Goal: Task Accomplishment & Management: Manage account settings

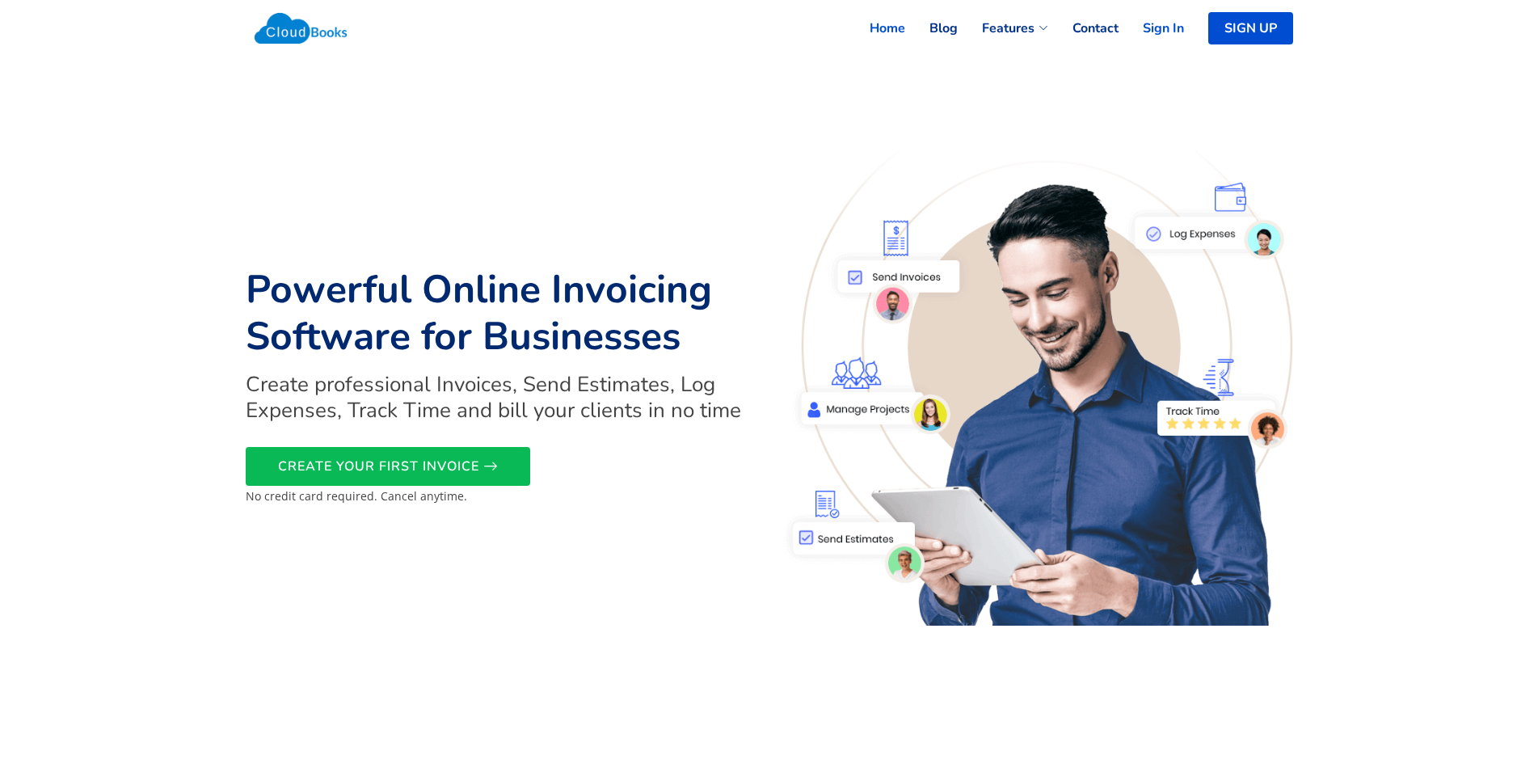
click at [1166, 23] on link "Sign In" at bounding box center [1151, 29] width 65 height 36
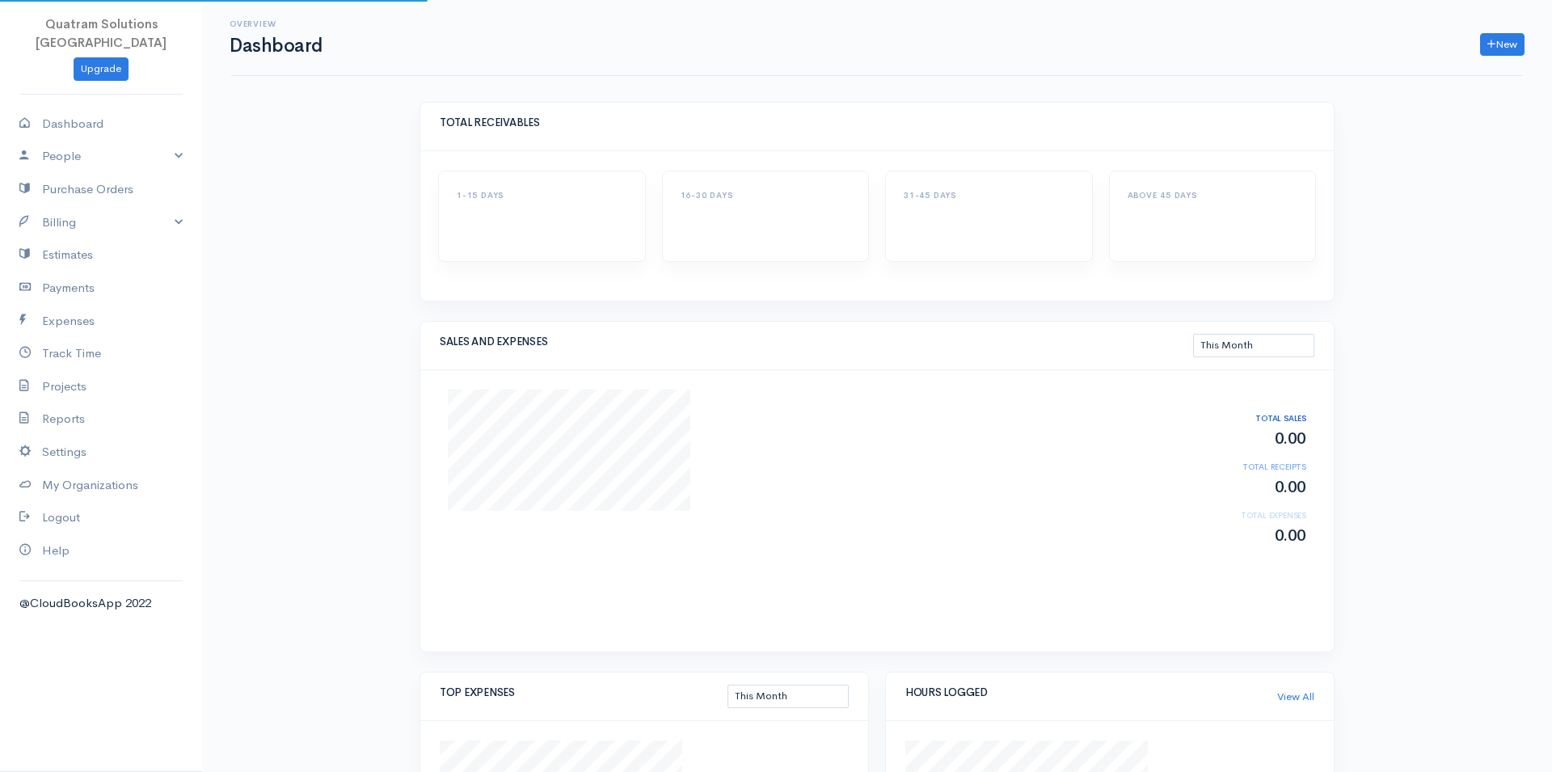
select select "thismonth"
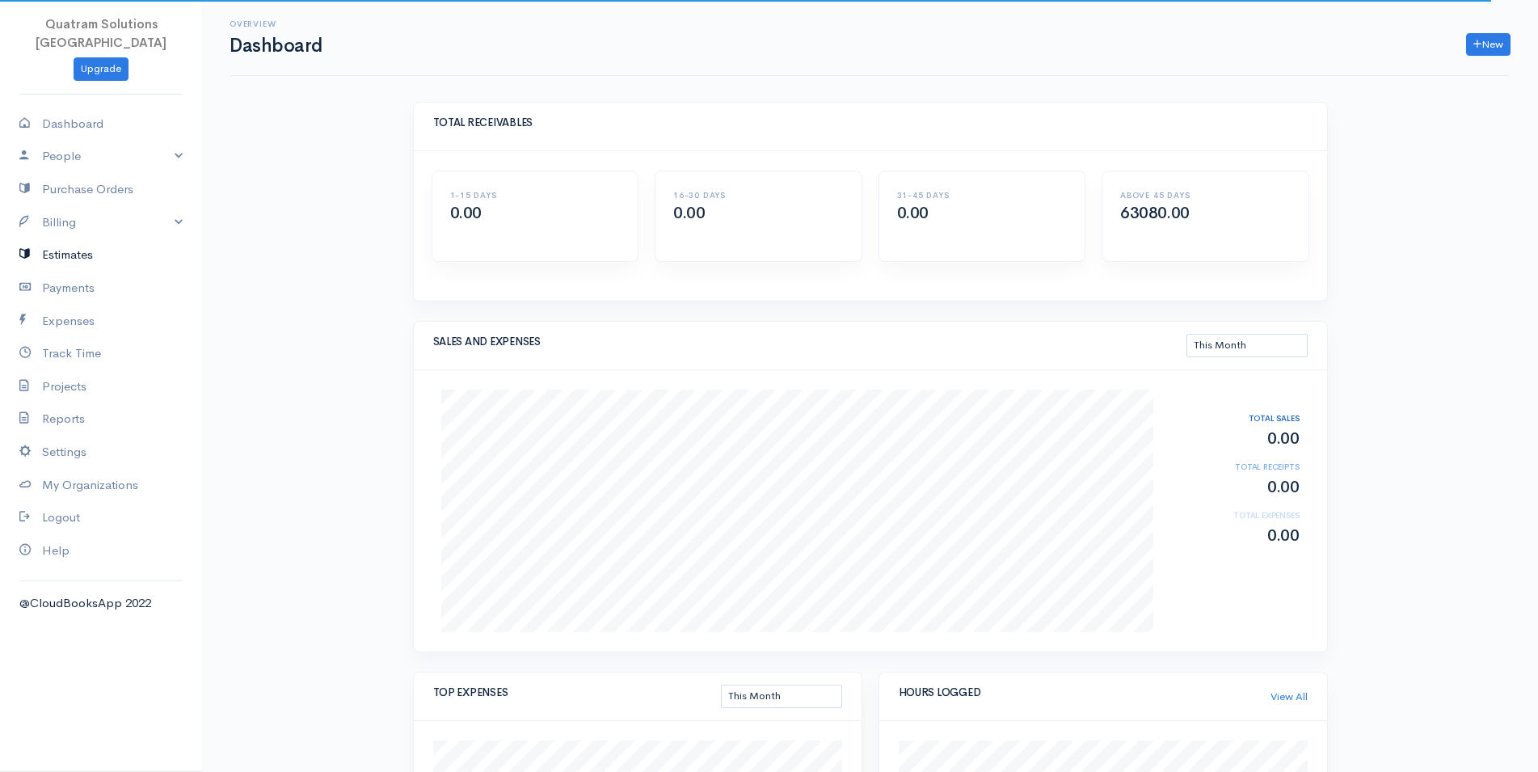
click at [105, 238] on link "Estimates" at bounding box center [101, 254] width 202 height 33
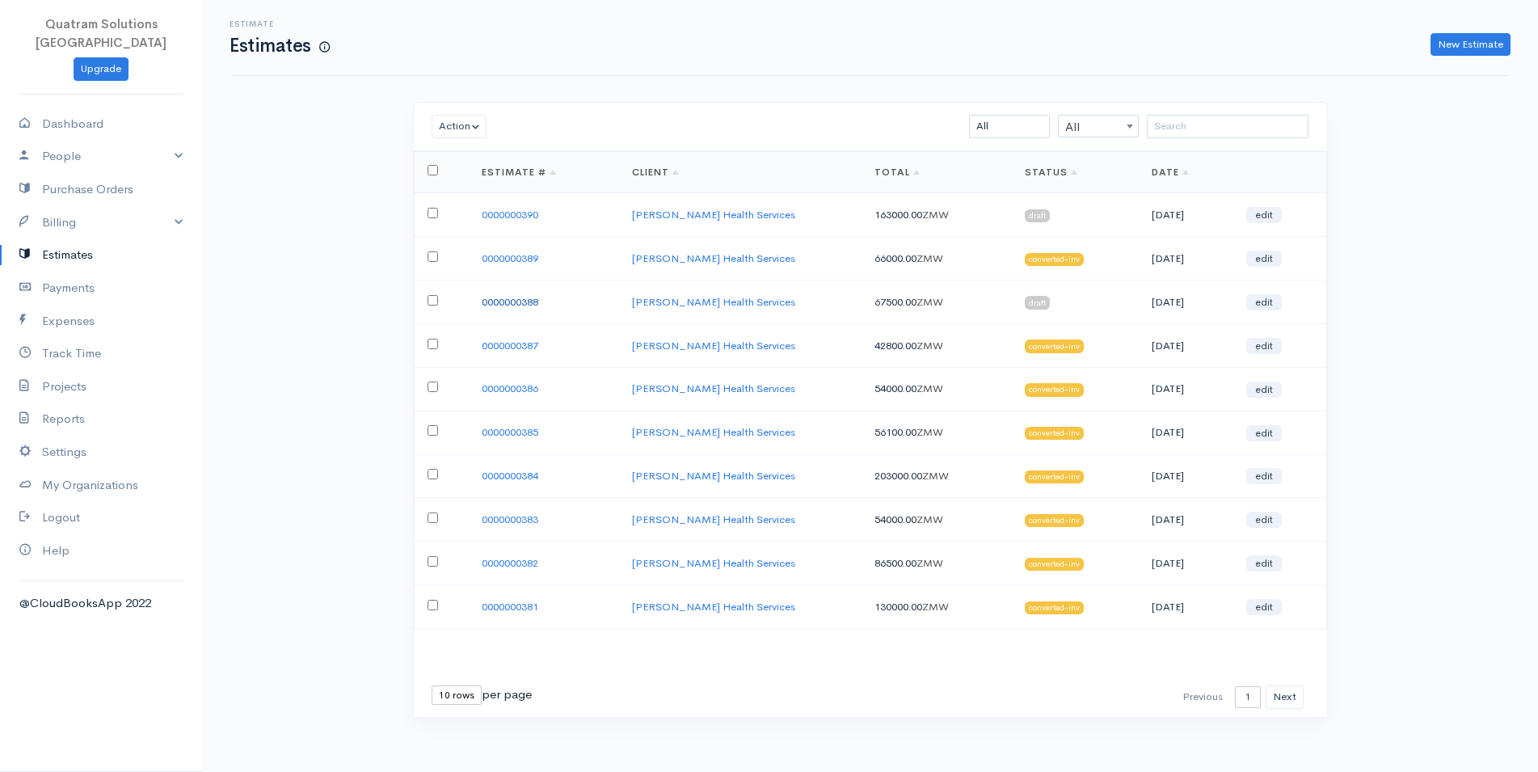
click at [491, 298] on link "0000000388" at bounding box center [510, 302] width 57 height 14
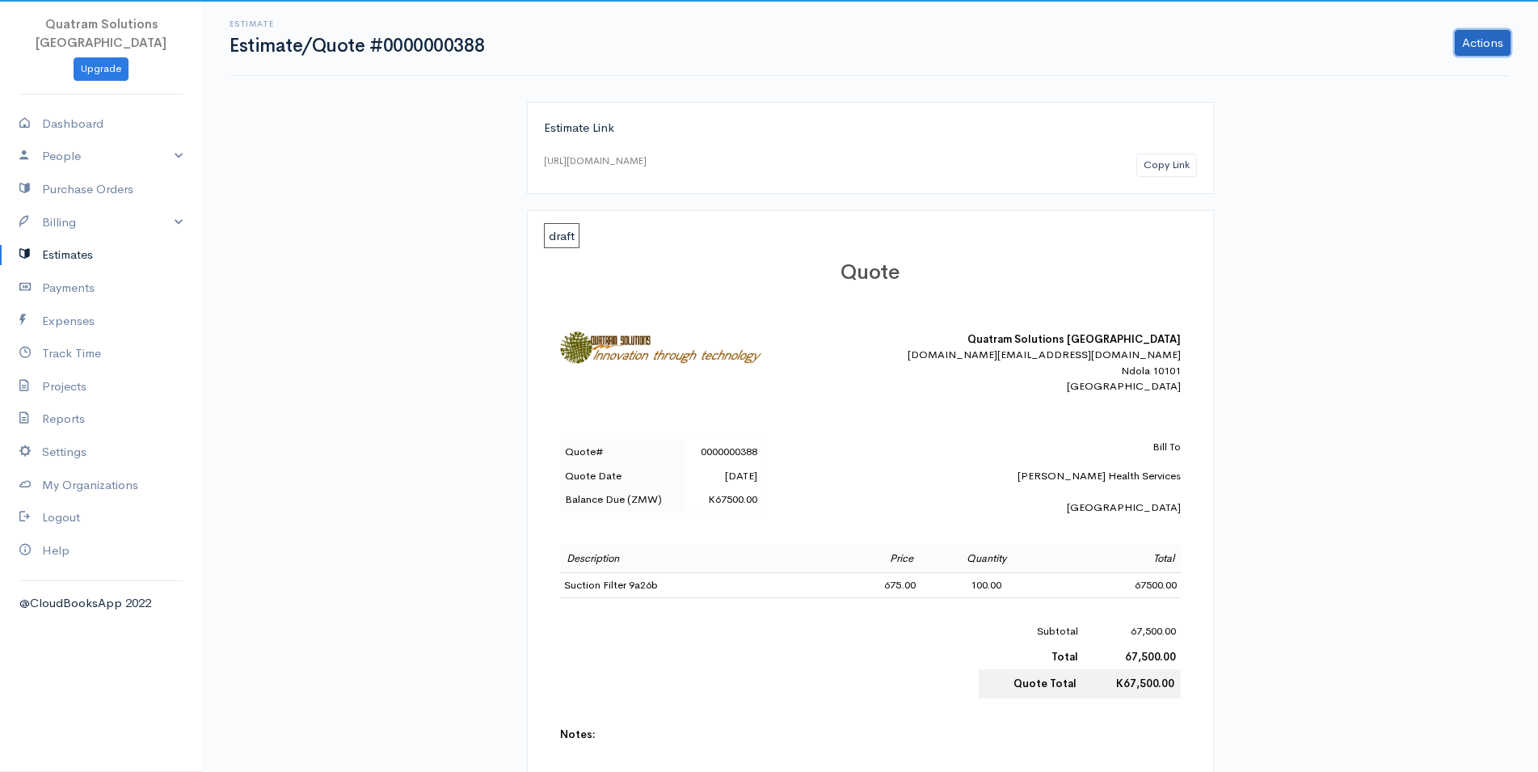
click at [1492, 50] on link "Actions" at bounding box center [1483, 43] width 56 height 26
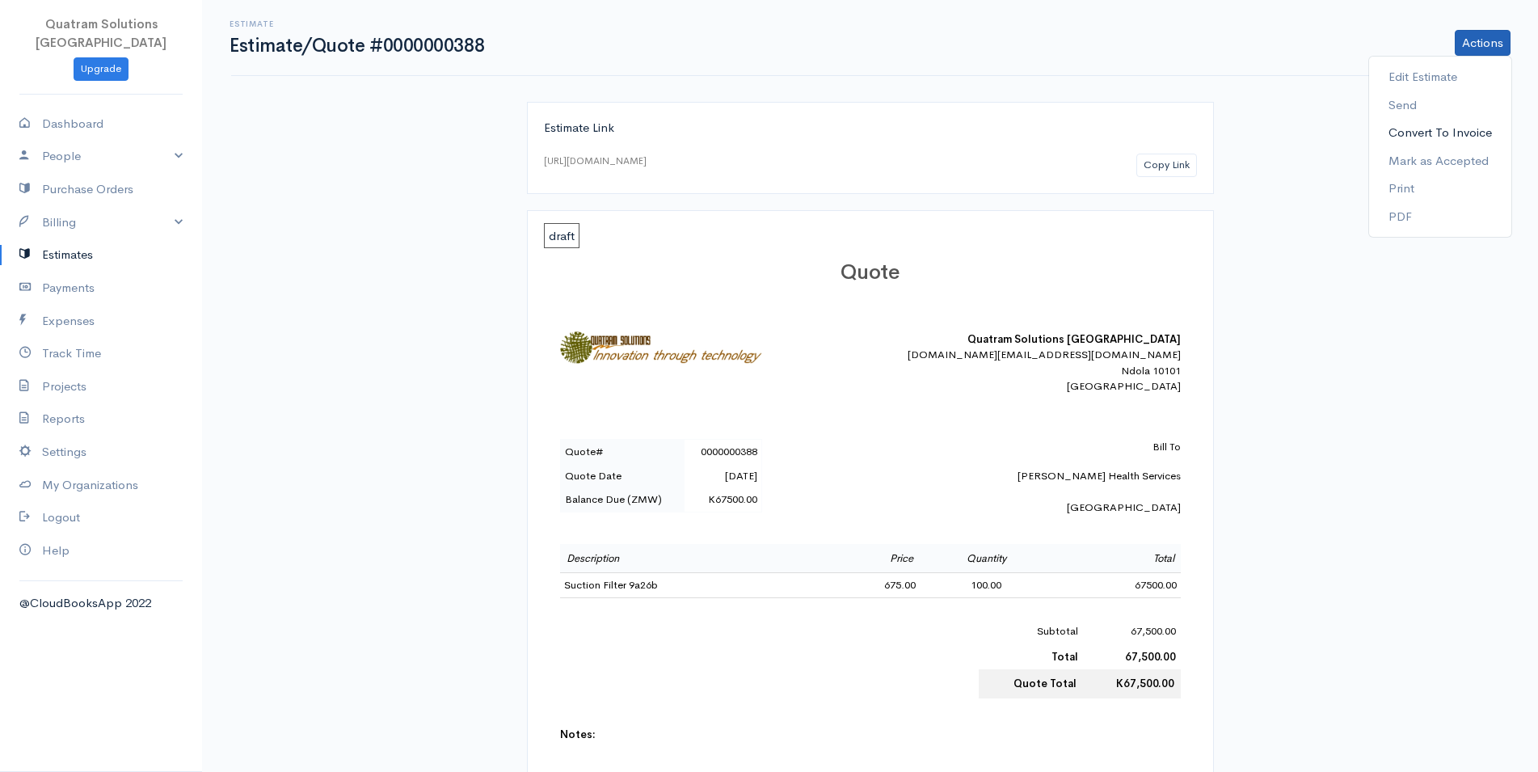
click at [1429, 134] on link "Convert To Invoice" at bounding box center [1440, 133] width 142 height 28
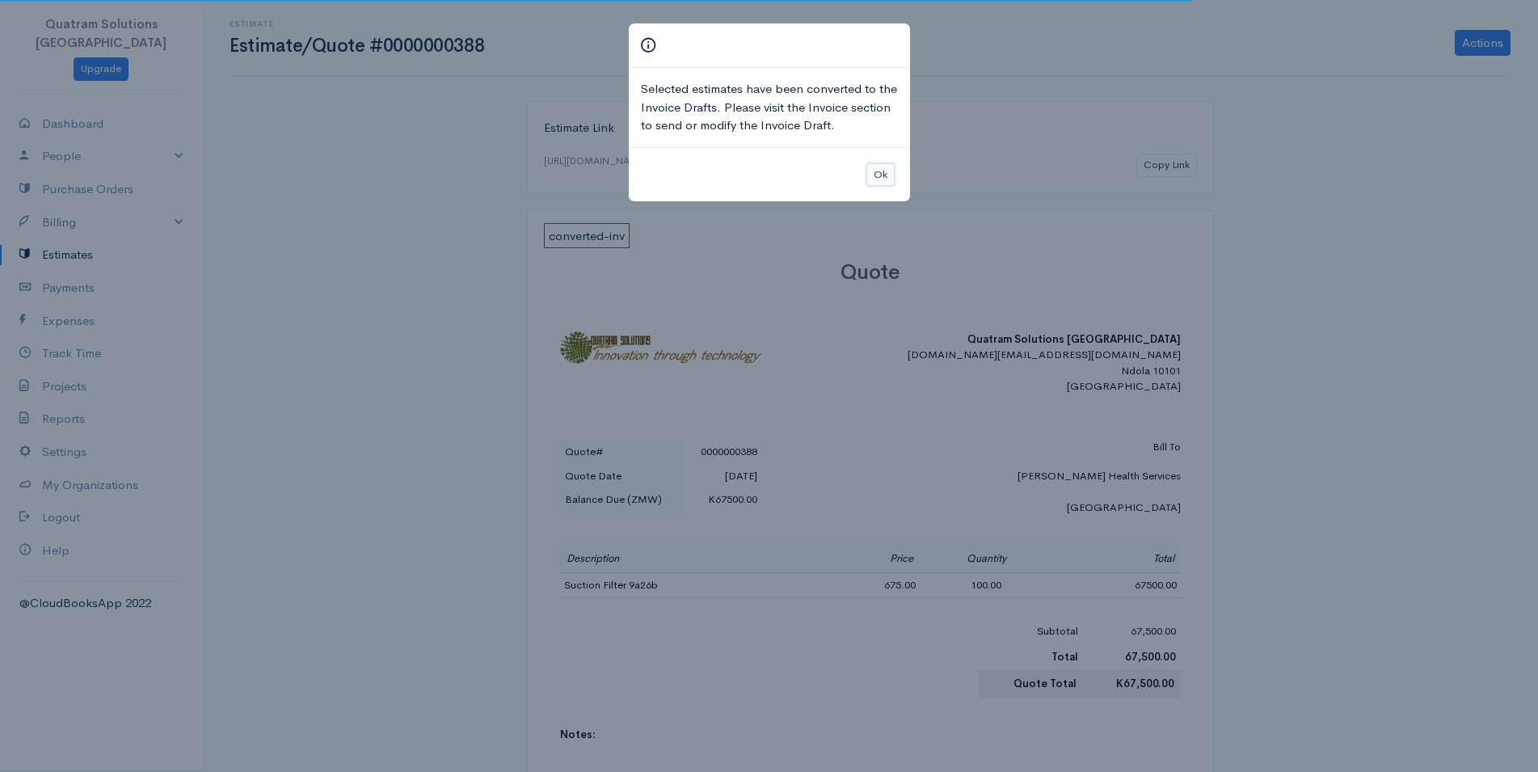
click at [883, 175] on button "Ok" at bounding box center [880, 174] width 28 height 23
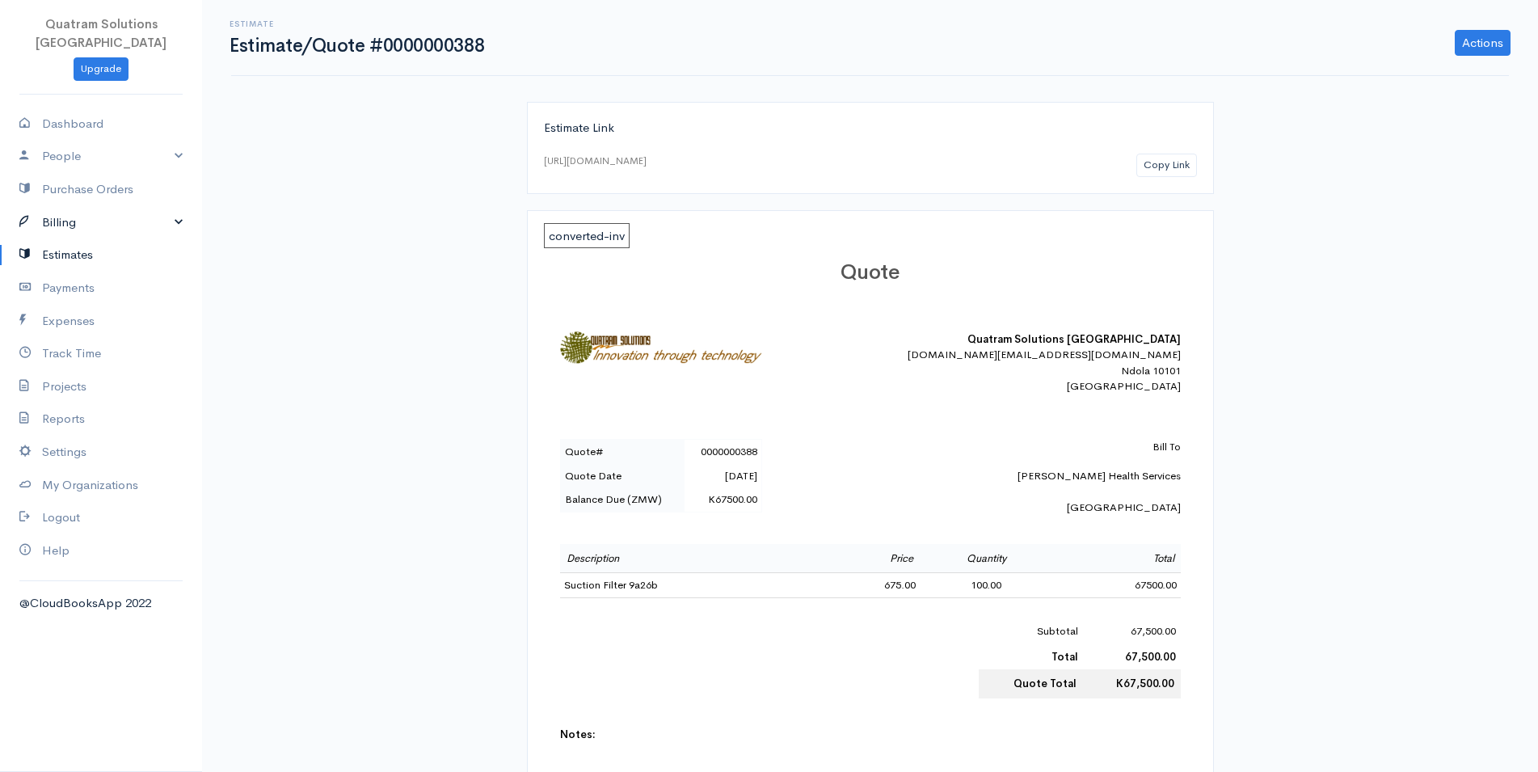
click at [90, 206] on link "Billing" at bounding box center [101, 222] width 202 height 33
click at [83, 239] on link "Invoice" at bounding box center [101, 252] width 202 height 29
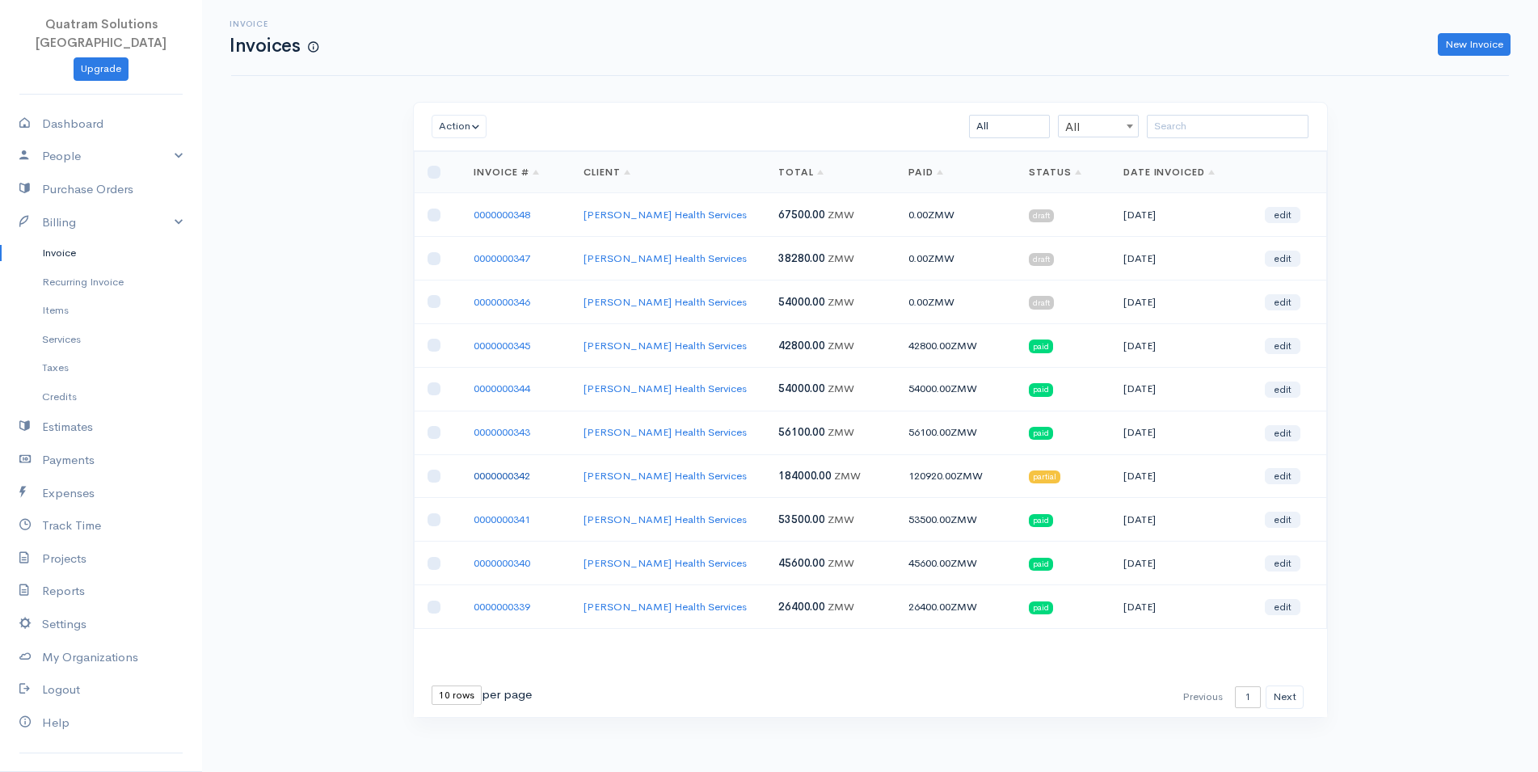
click at [492, 474] on link "0000000342" at bounding box center [502, 476] width 57 height 14
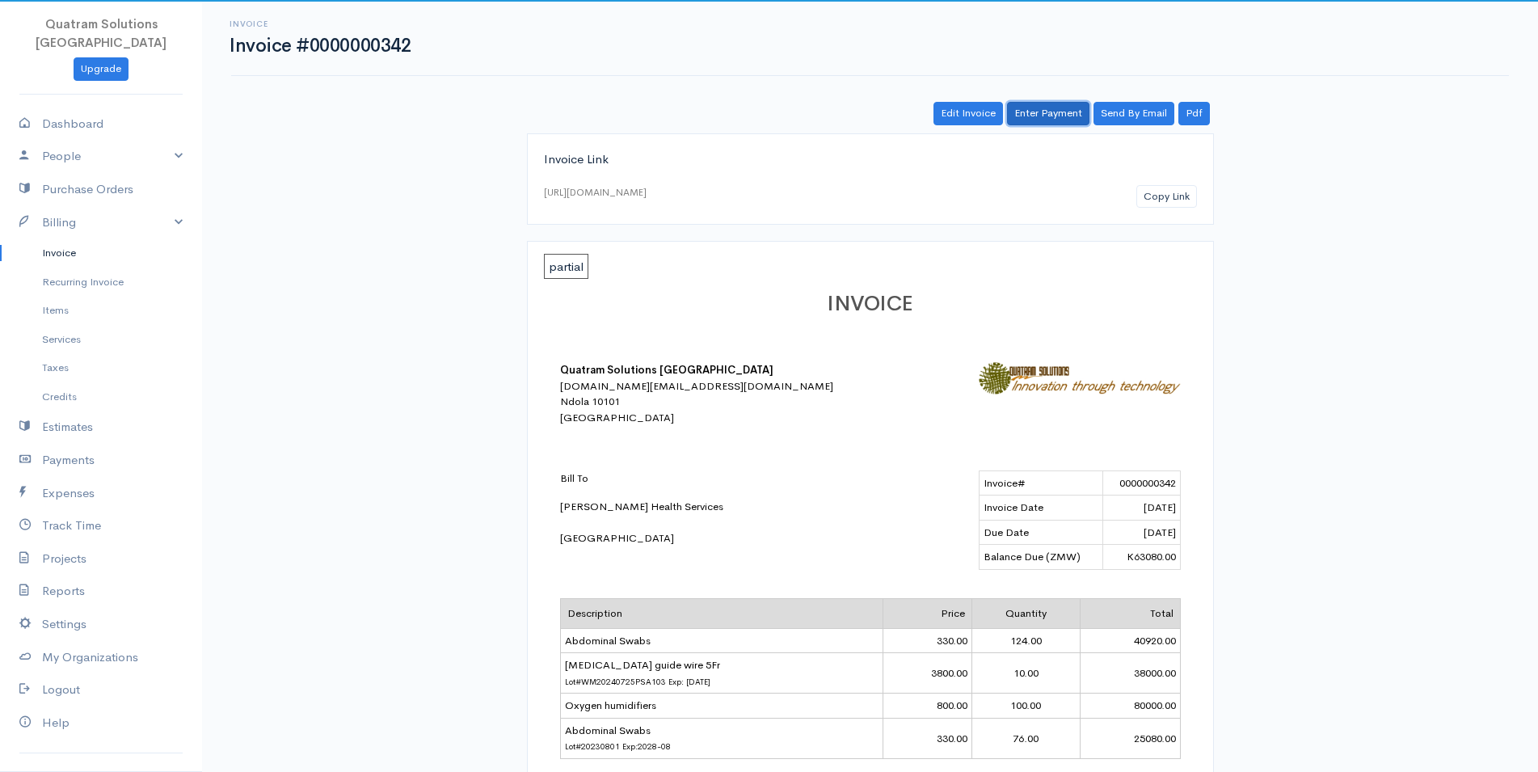
click at [1043, 113] on link "Enter Payment" at bounding box center [1048, 113] width 82 height 23
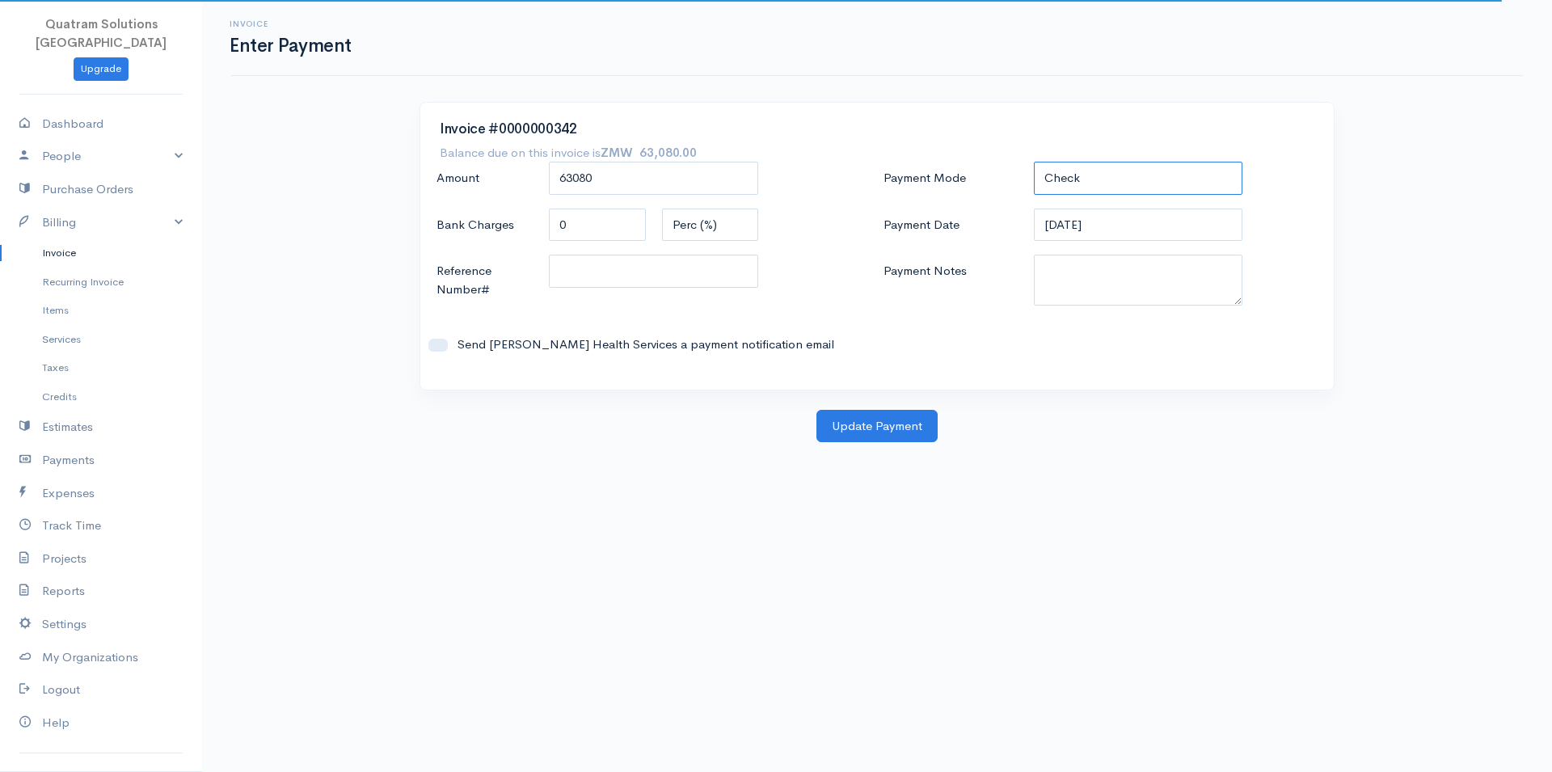
click at [1034, 162] on select "Check Bank Transfer Credit Cash Debit ACH VISA MASTERCARD AMEX DISCOVER DINERS …" at bounding box center [1138, 178] width 209 height 33
select select "Bank Transfer"
click option "Bank Transfer" at bounding box center [0, 0] width 0 height 0
click at [1108, 227] on input "22-09-2025" at bounding box center [1138, 225] width 209 height 33
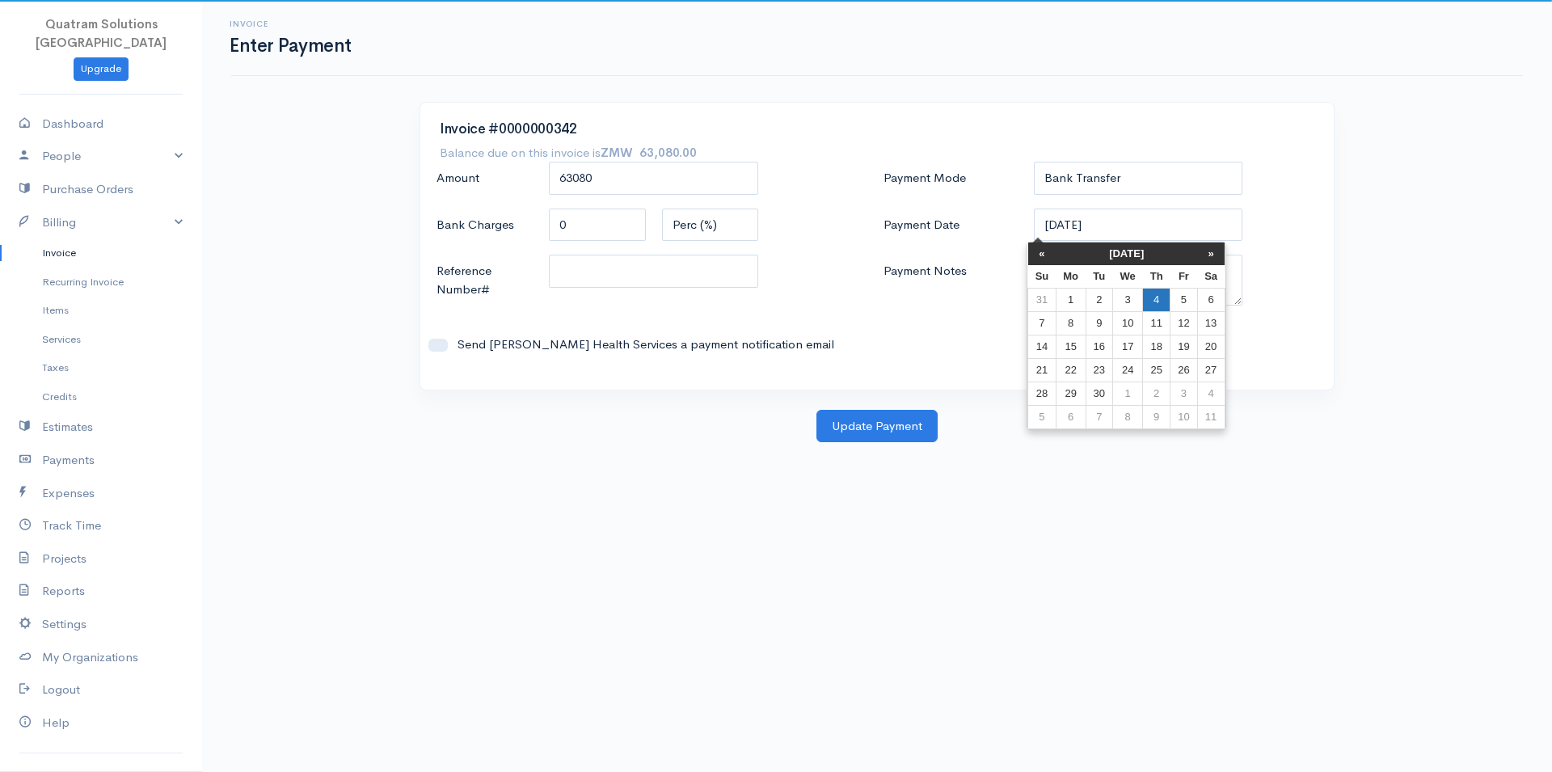
click at [1157, 300] on td "4" at bounding box center [1156, 300] width 27 height 23
type input "04-09-2025"
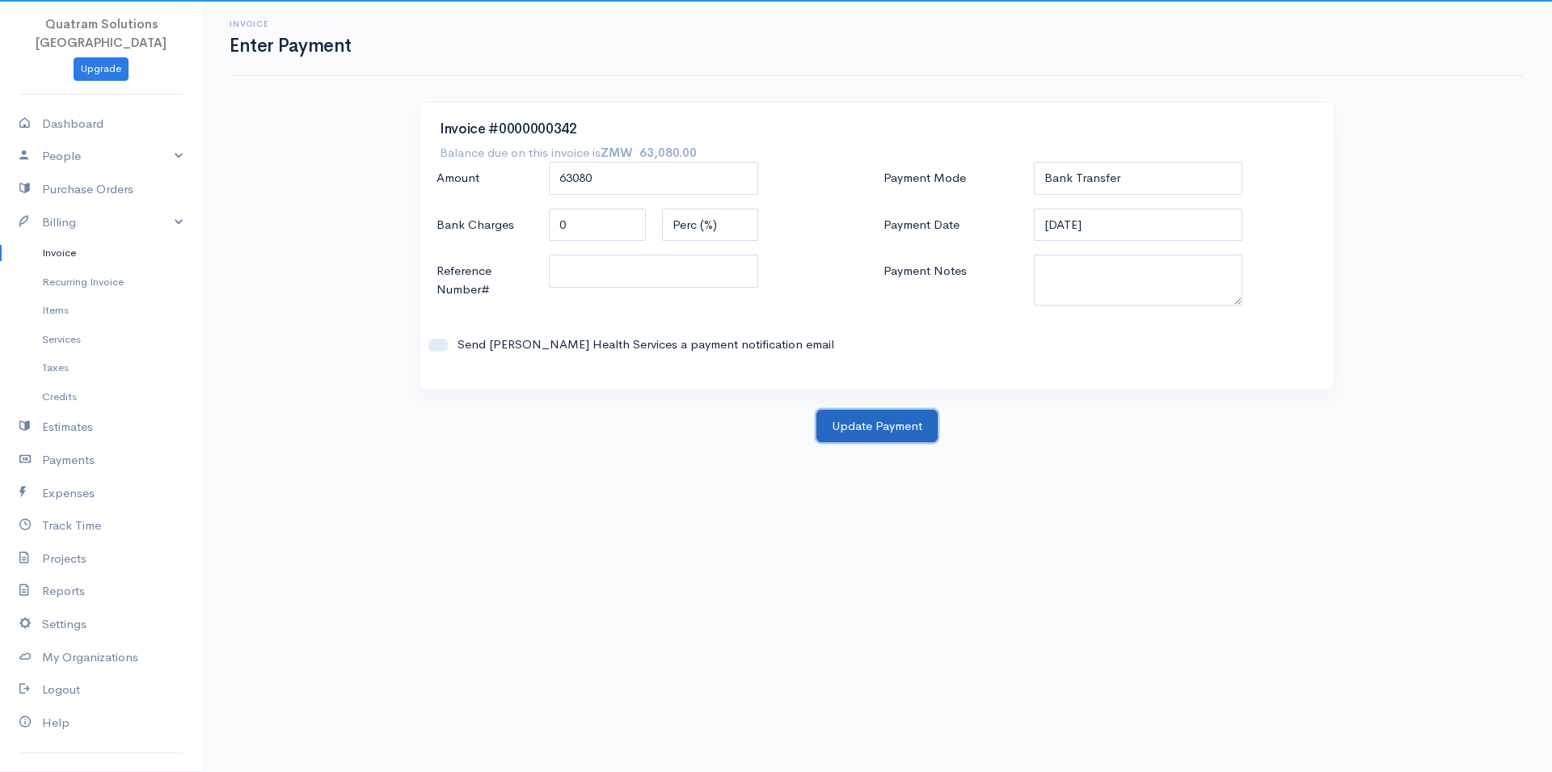
click at [904, 424] on button "Update Payment" at bounding box center [876, 426] width 121 height 33
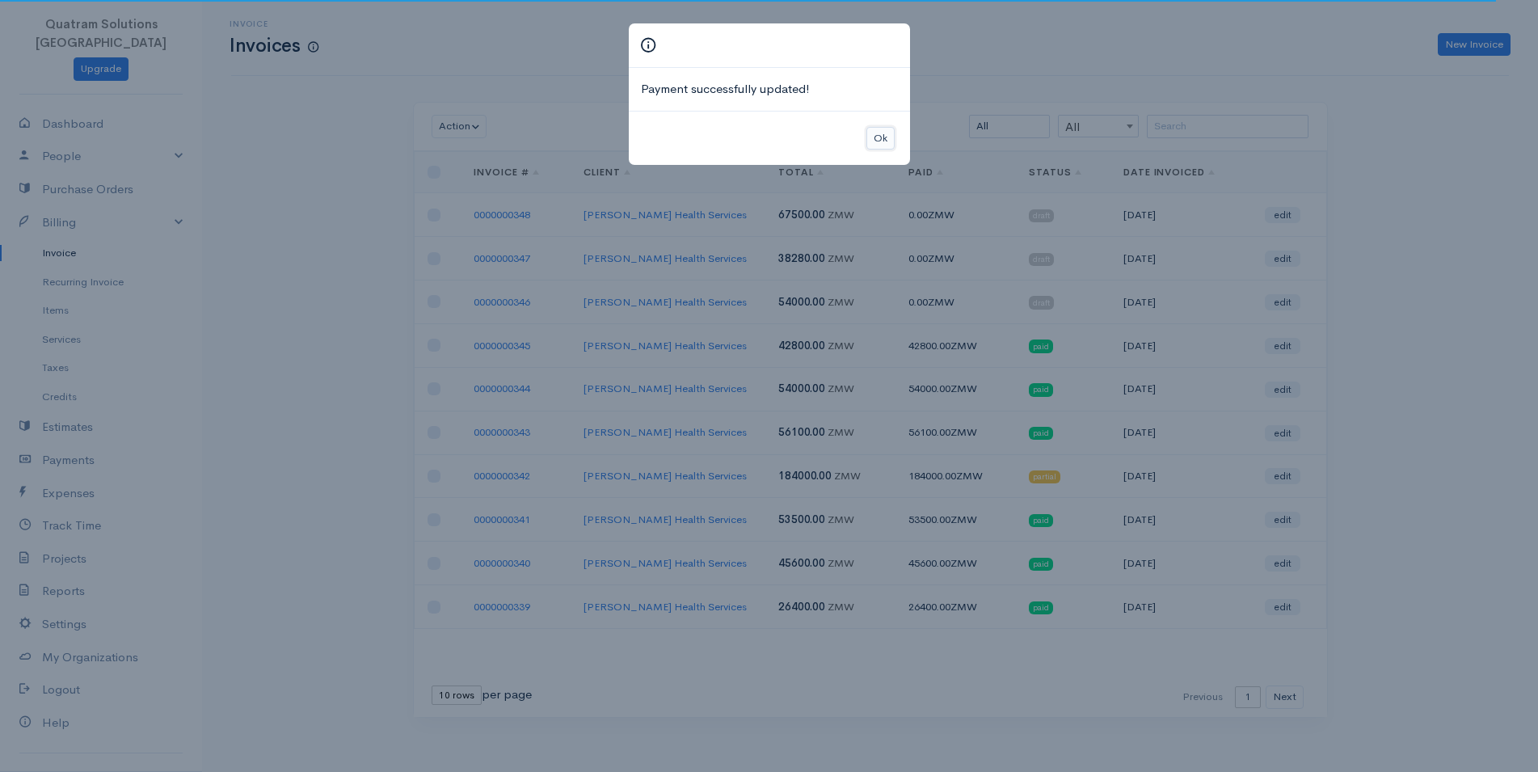
click at [884, 141] on button "Ok" at bounding box center [880, 138] width 28 height 23
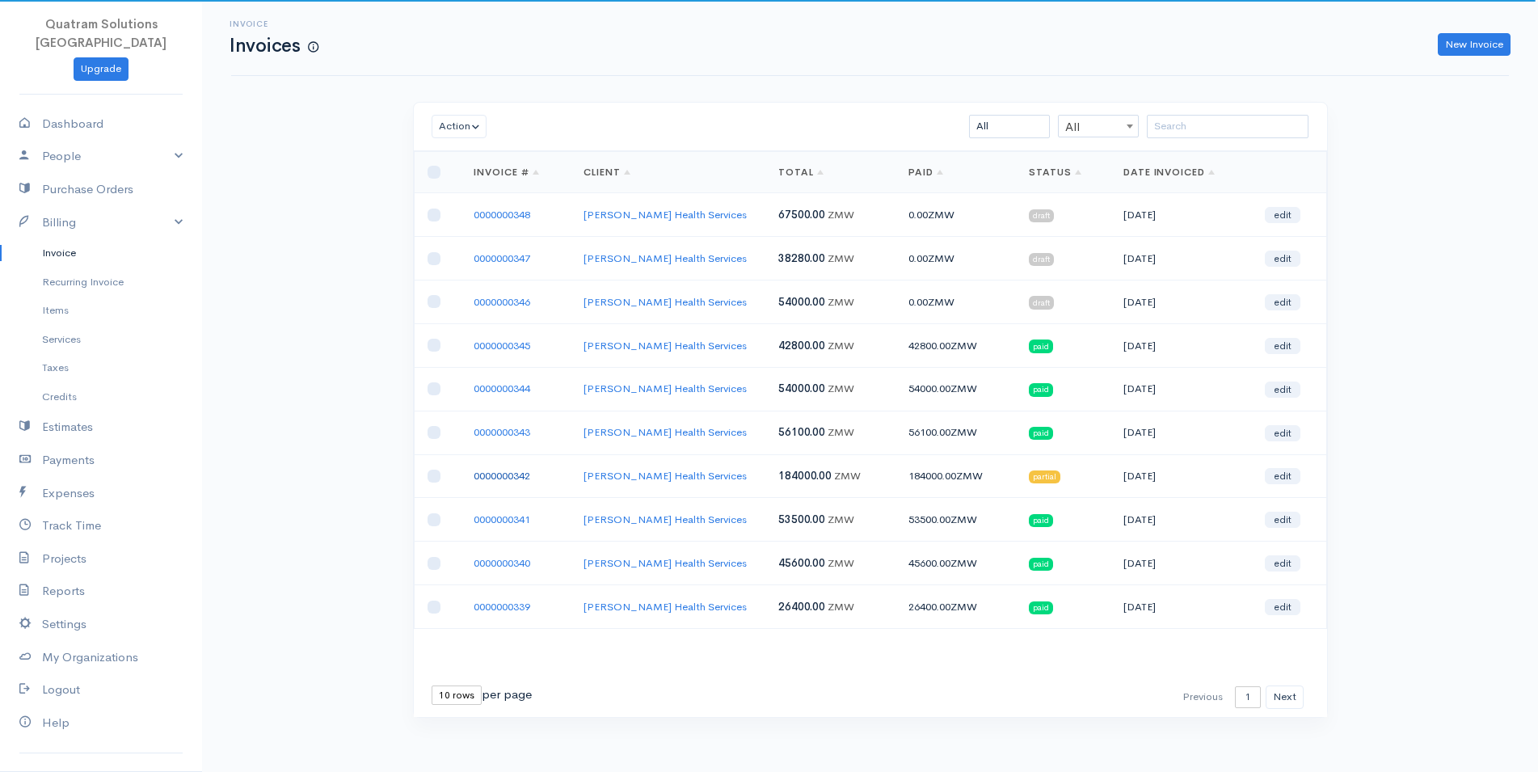
click at [529, 474] on link "0000000342" at bounding box center [502, 476] width 57 height 14
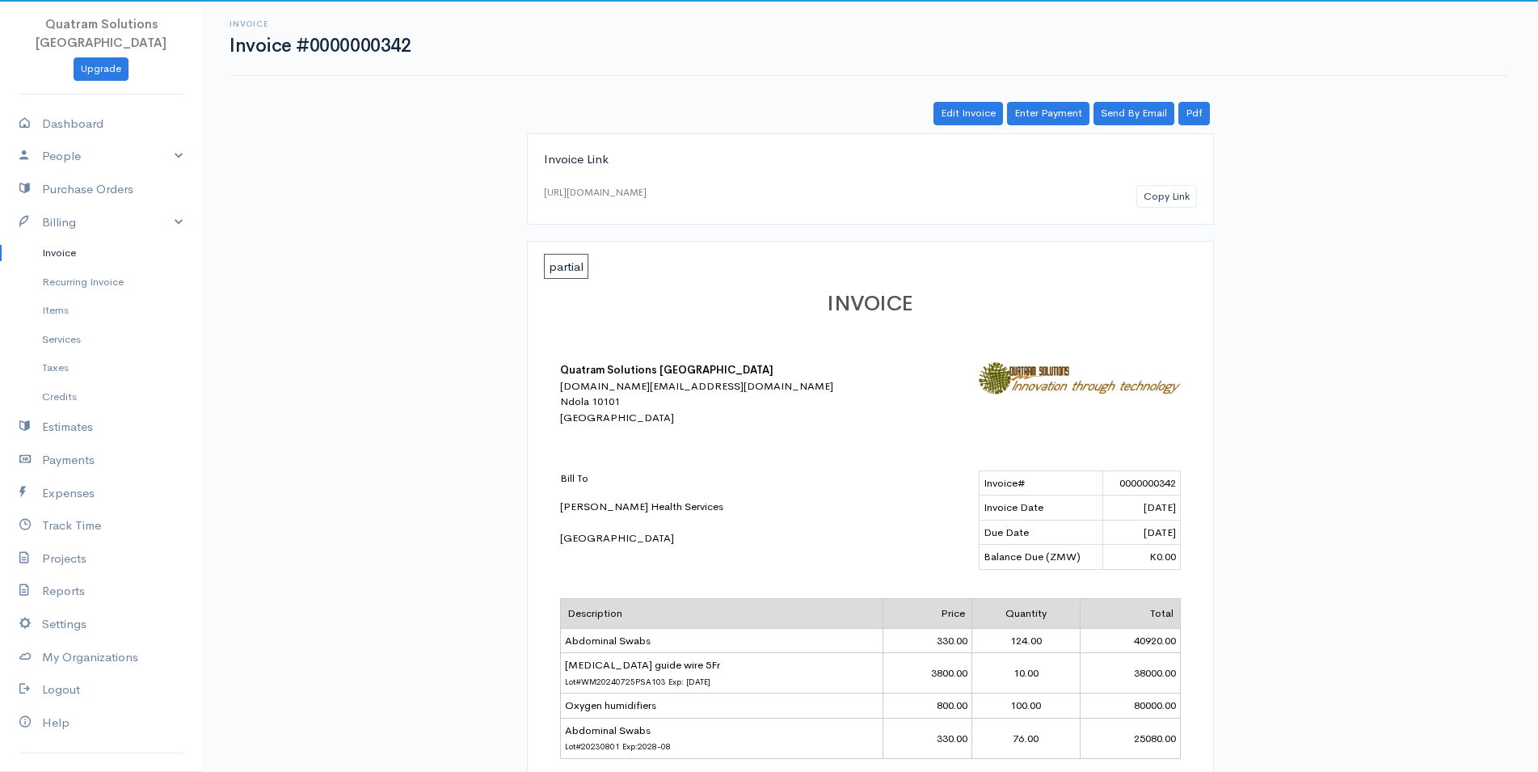
click at [49, 238] on link "Invoice" at bounding box center [101, 252] width 202 height 29
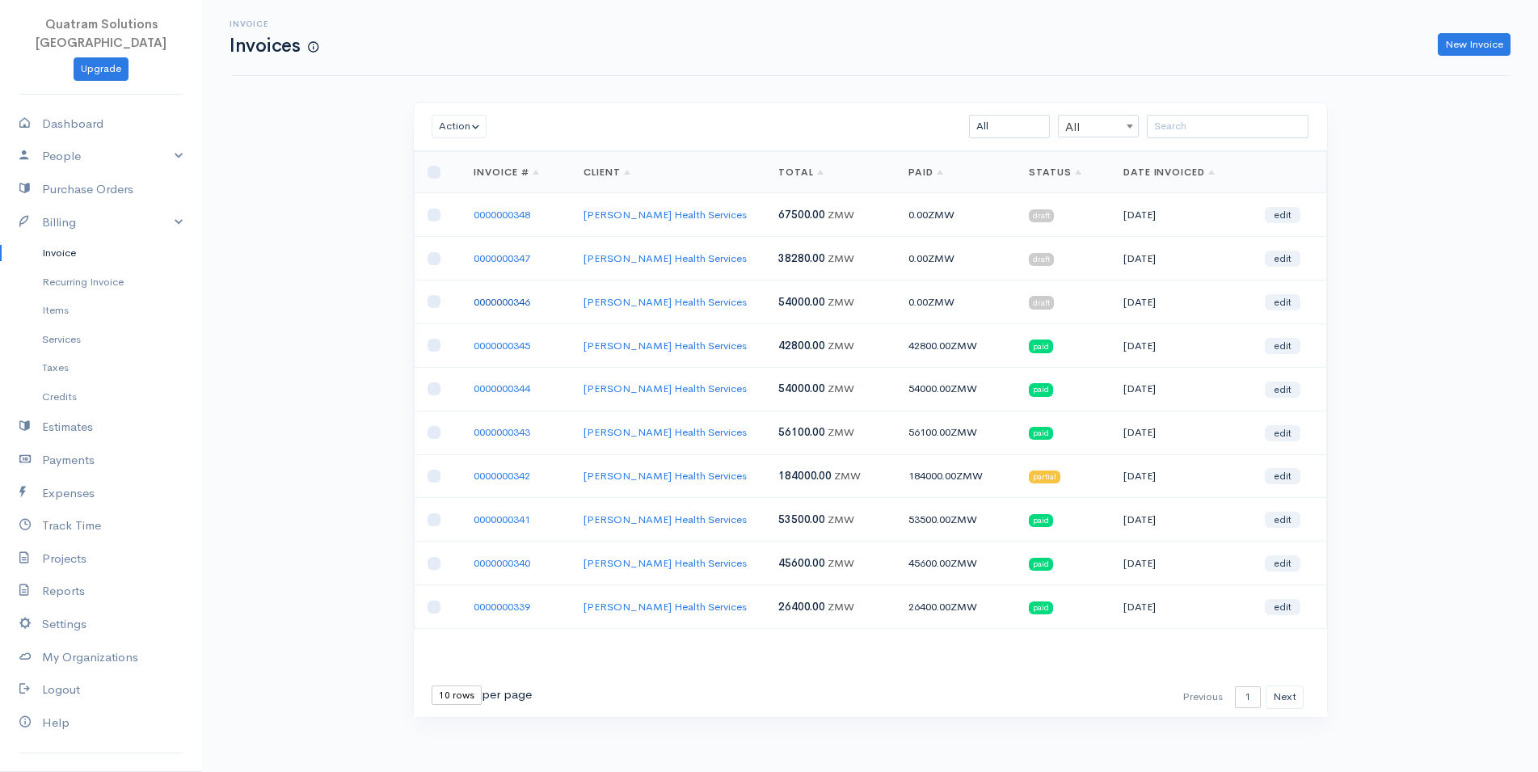
click at [500, 302] on link "0000000346" at bounding box center [502, 302] width 57 height 14
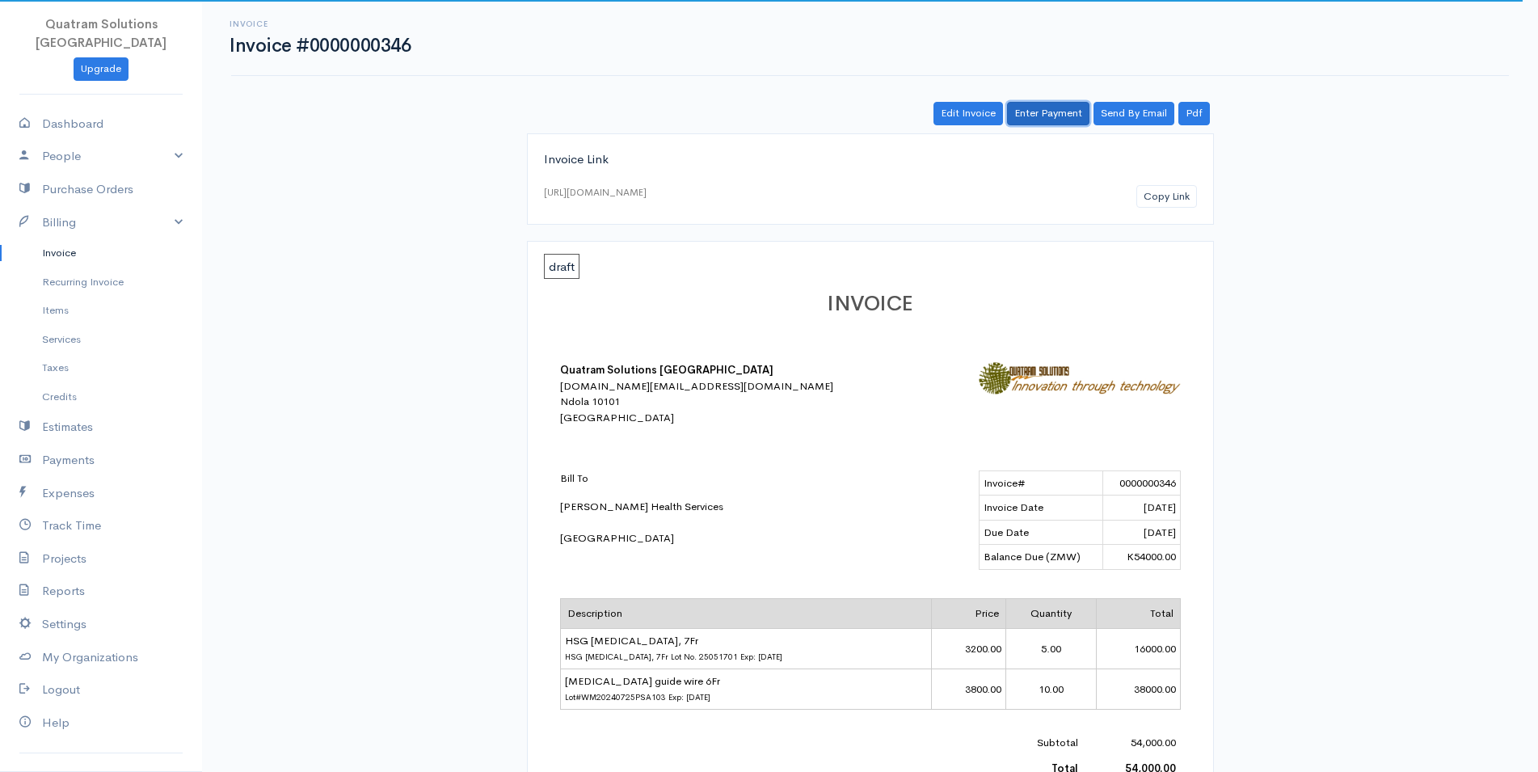
click at [1060, 111] on link "Enter Payment" at bounding box center [1048, 113] width 82 height 23
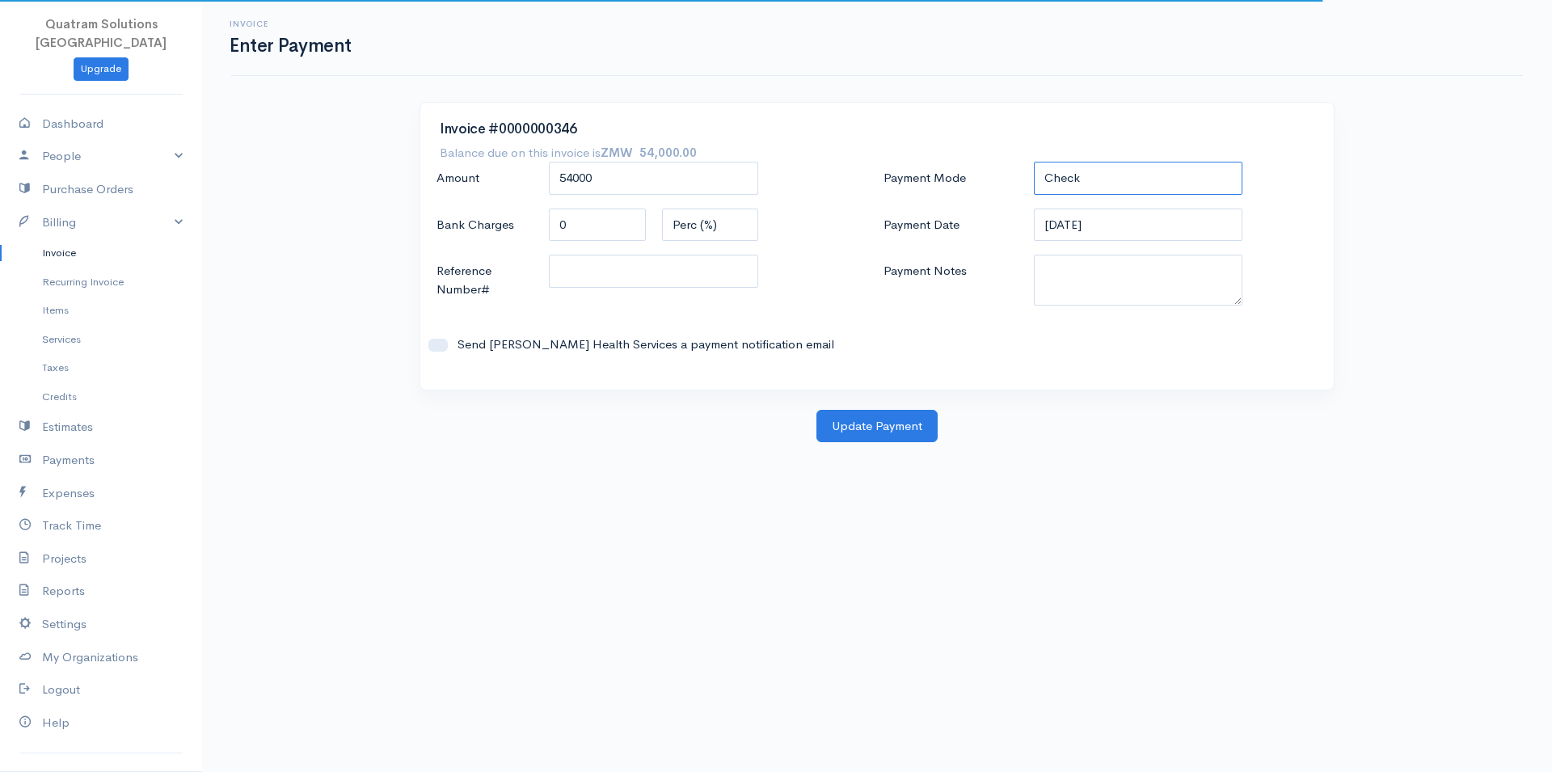
click at [1034, 162] on select "Check Bank Transfer Credit Cash Debit ACH VISA MASTERCARD AMEX DISCOVER DINERS …" at bounding box center [1138, 178] width 209 height 33
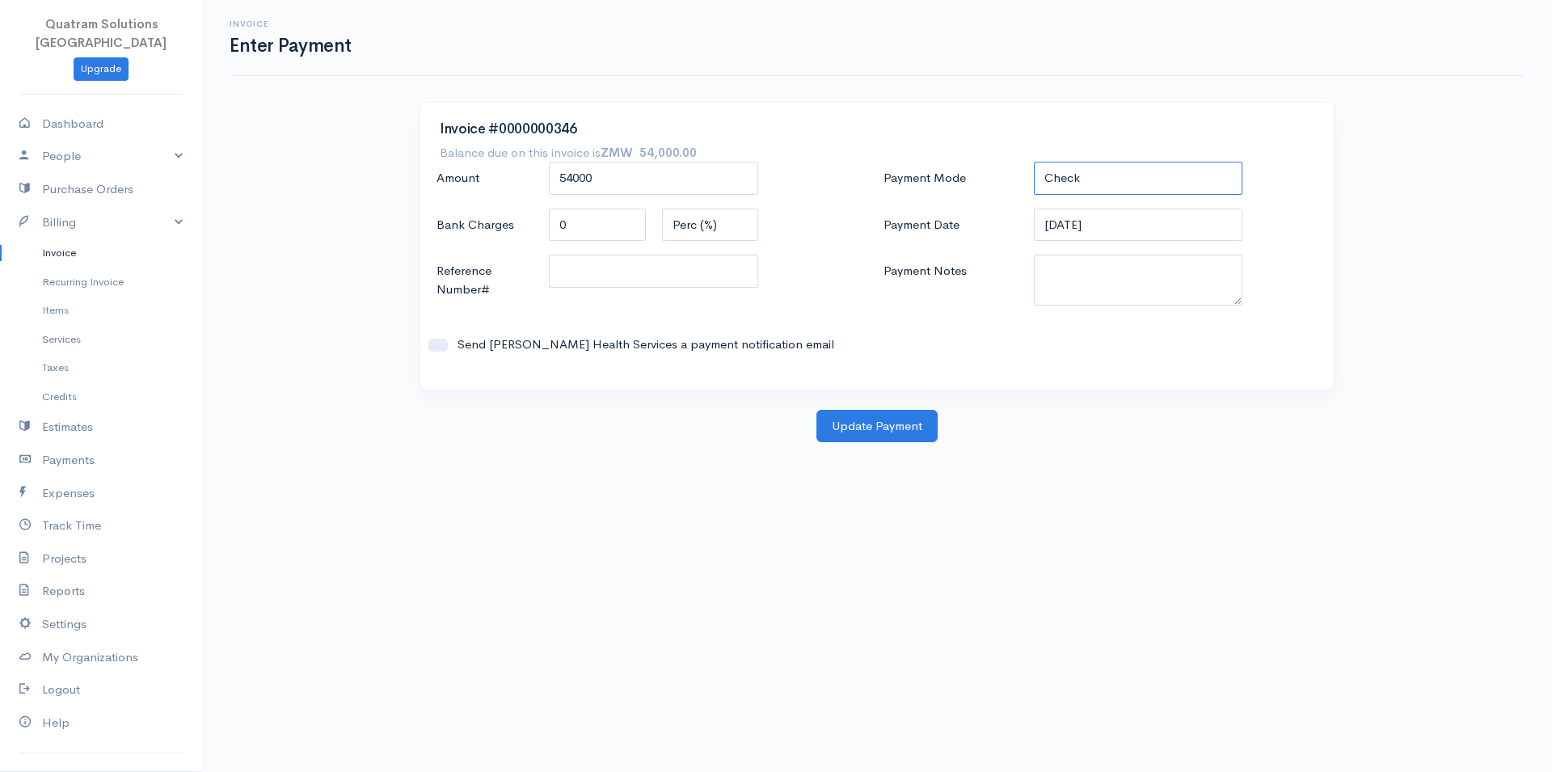
select select "Bank Transfer"
click option "Bank Transfer" at bounding box center [0, 0] width 0 height 0
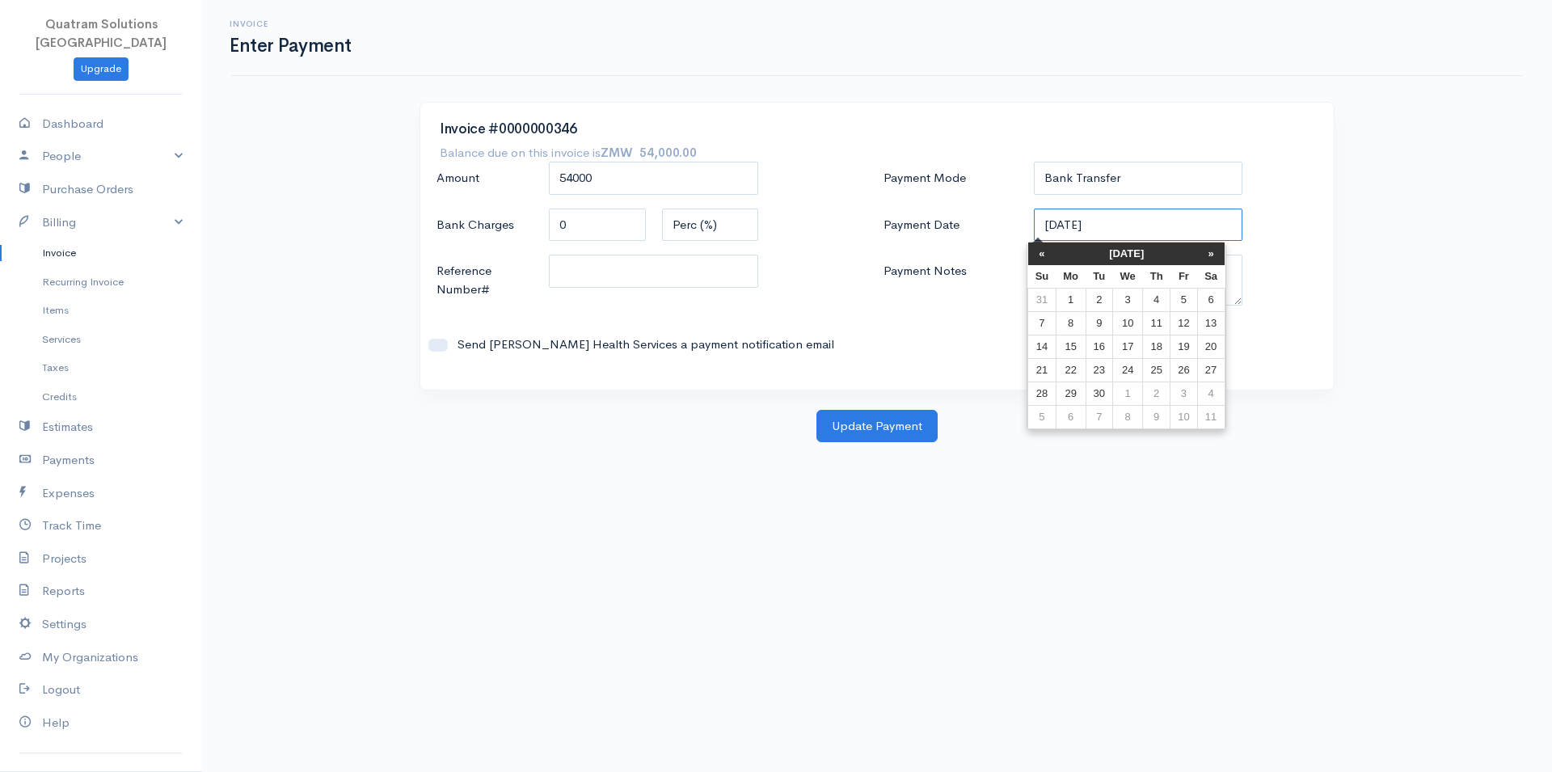
click at [1087, 229] on input "22-09-2025" at bounding box center [1138, 225] width 209 height 33
drag, startPoint x: 1161, startPoint y: 300, endPoint x: 1141, endPoint y: 315, distance: 24.7
click at [1160, 300] on td "4" at bounding box center [1156, 300] width 27 height 23
type input "04-09-2025"
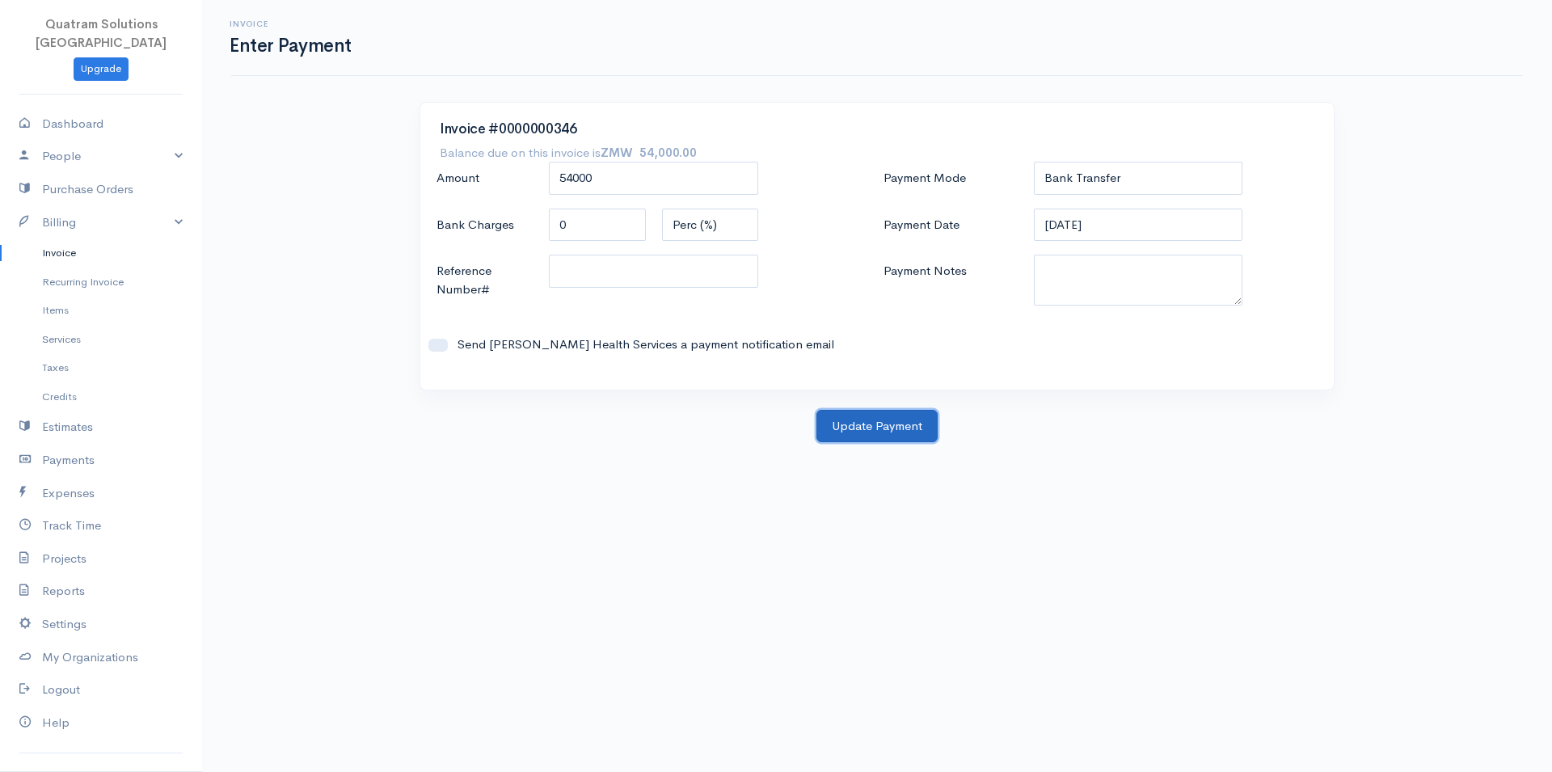
click at [904, 422] on button "Update Payment" at bounding box center [876, 426] width 121 height 33
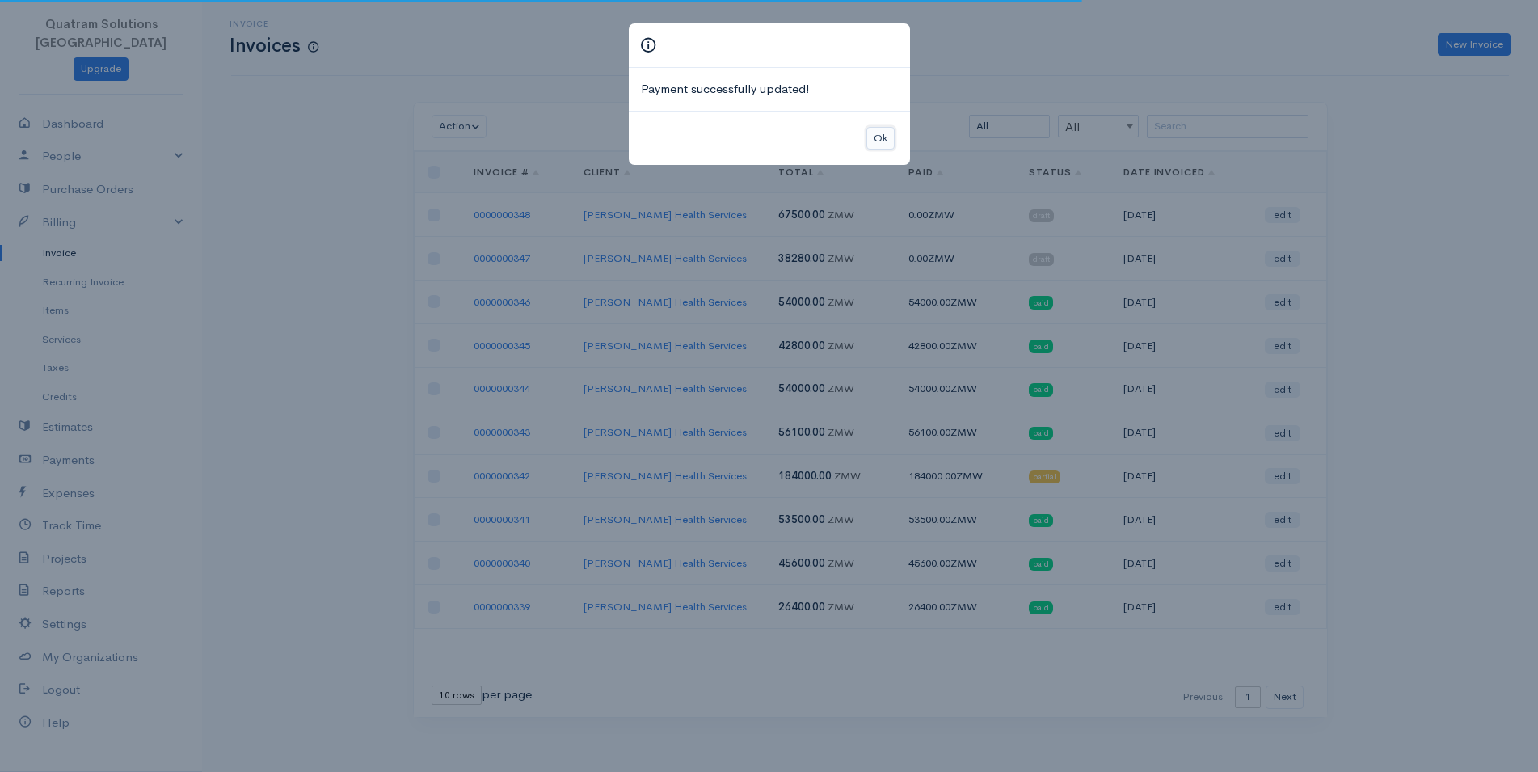
click at [883, 134] on button "Ok" at bounding box center [880, 138] width 28 height 23
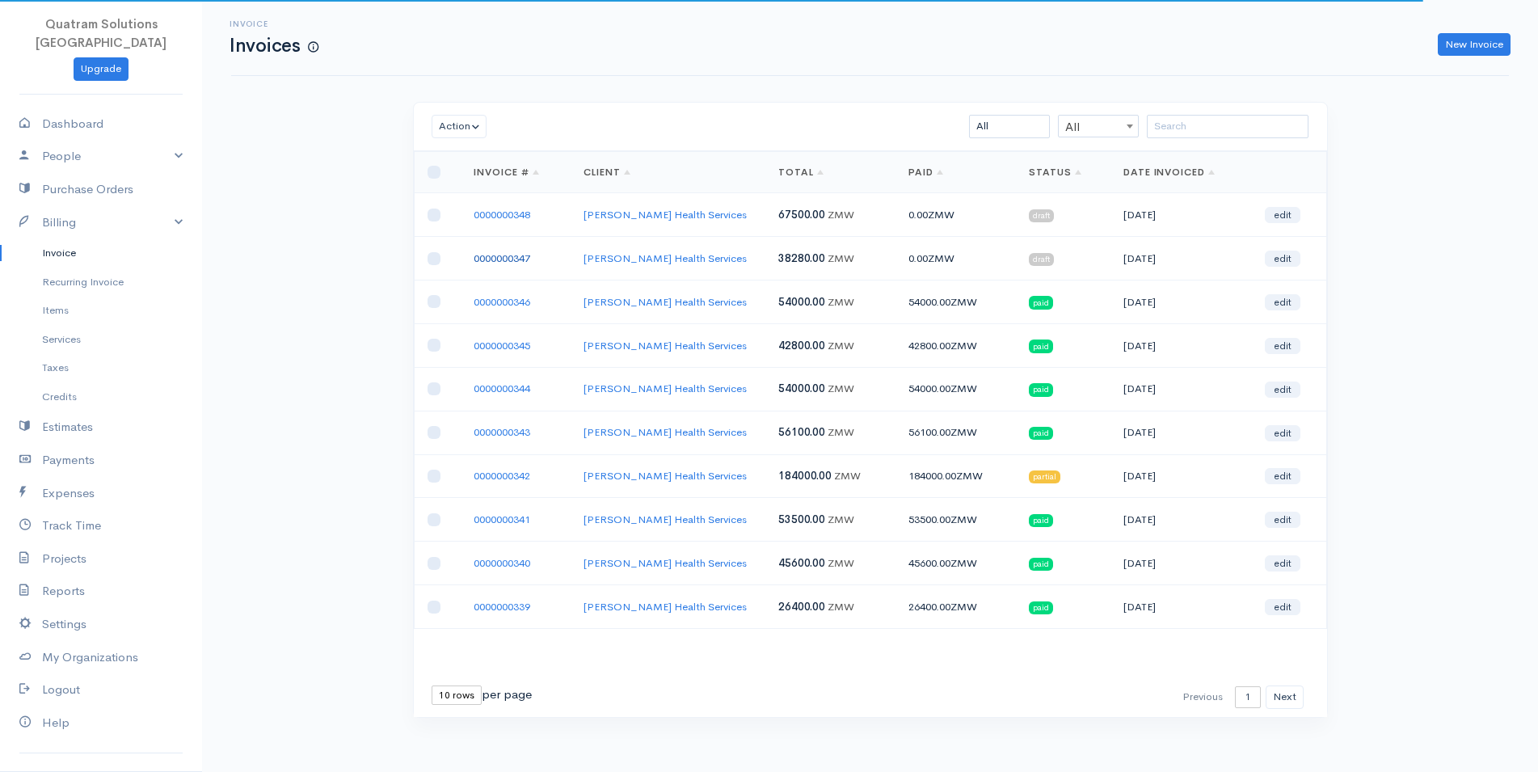
click at [519, 263] on link "0000000347" at bounding box center [502, 258] width 57 height 14
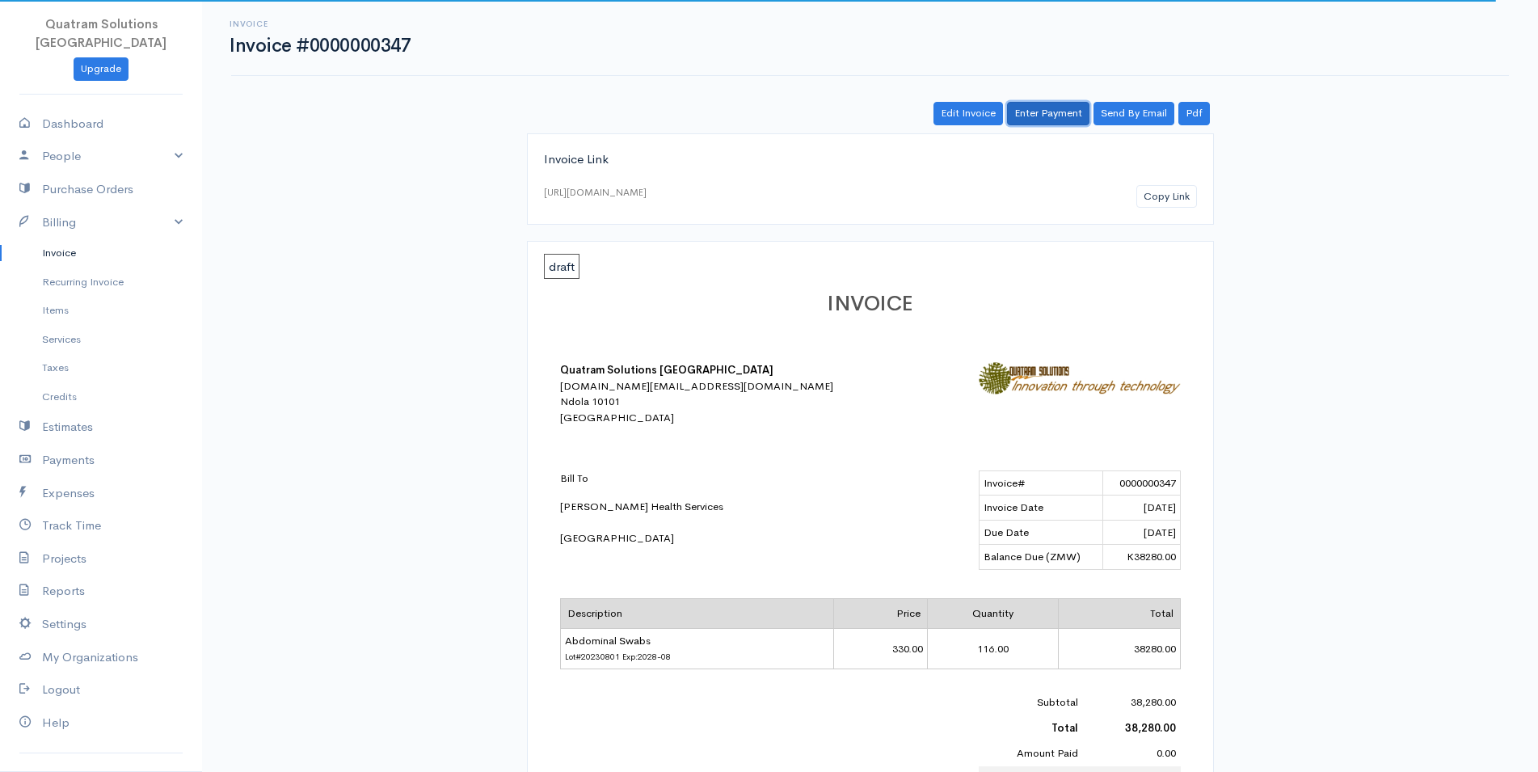
click at [1057, 112] on link "Enter Payment" at bounding box center [1048, 113] width 82 height 23
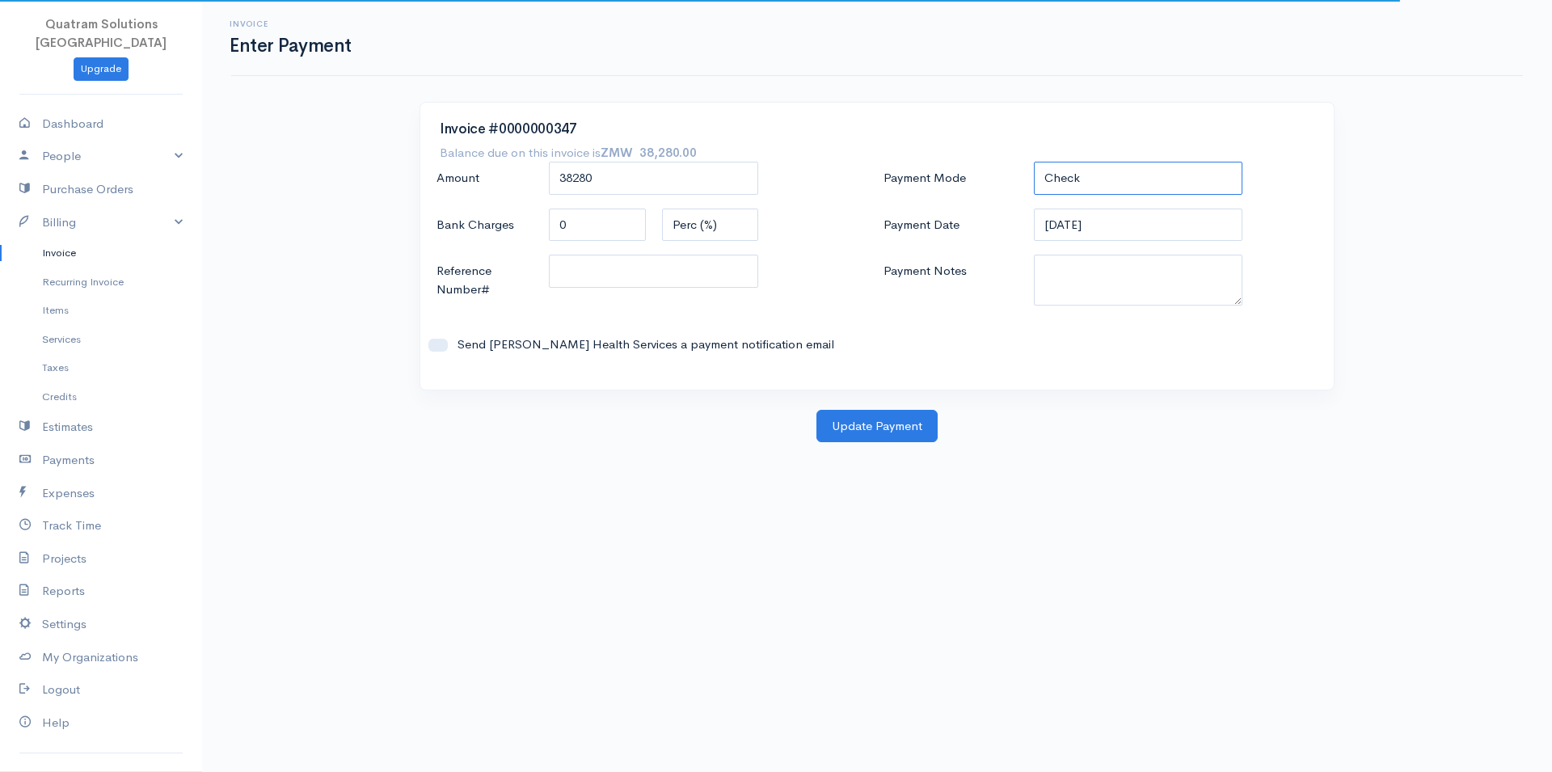
click at [1034, 162] on select "Check Bank Transfer Credit Cash Debit ACH VISA MASTERCARD AMEX DISCOVER DINERS …" at bounding box center [1138, 178] width 209 height 33
select select "Bank Transfer"
click option "Bank Transfer" at bounding box center [0, 0] width 0 height 0
click at [1063, 230] on input "22-09-2025" at bounding box center [1138, 225] width 209 height 33
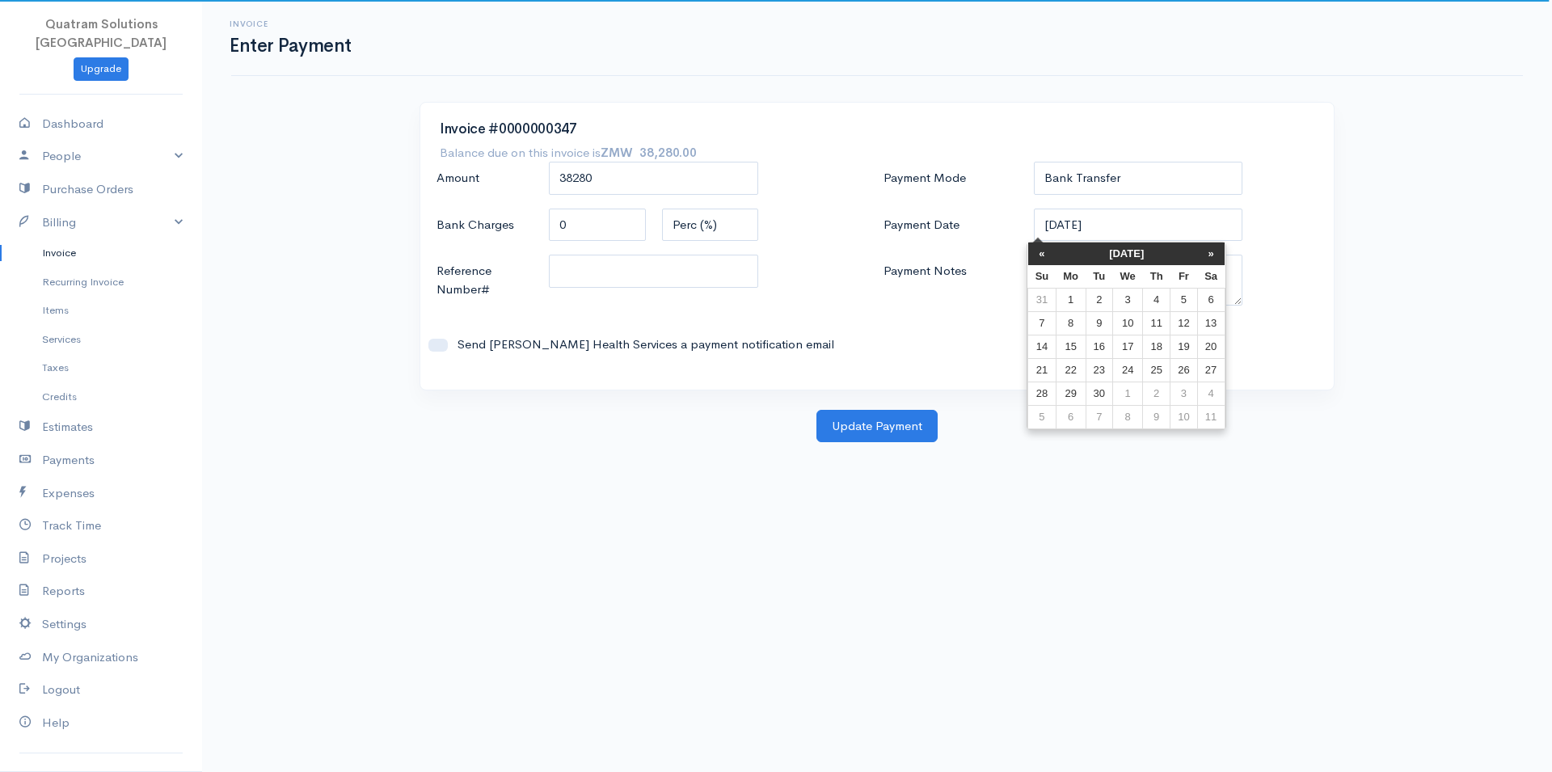
click at [1156, 299] on td "4" at bounding box center [1156, 300] width 27 height 23
type input "04-09-2025"
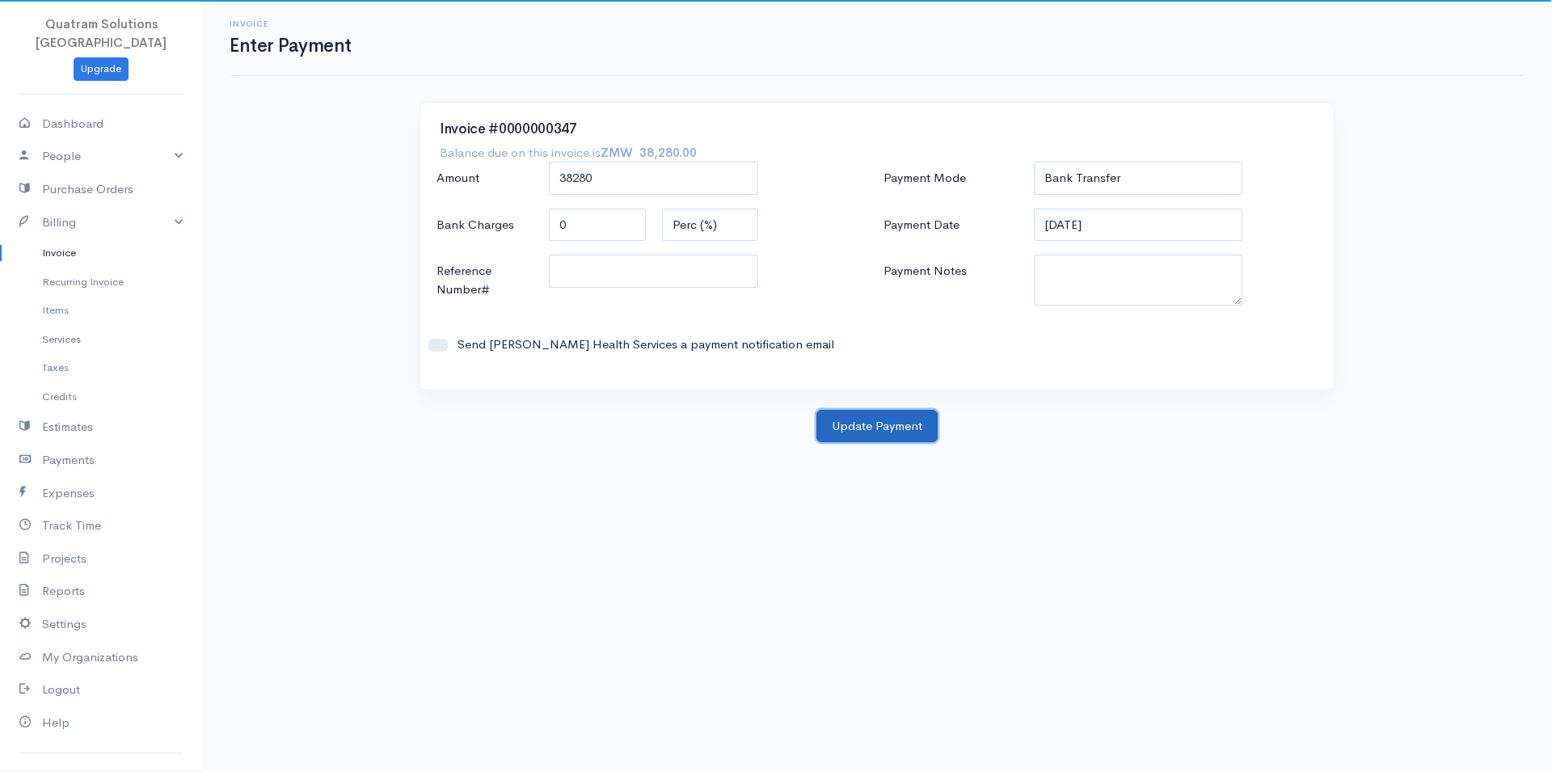
click at [925, 432] on button "Update Payment" at bounding box center [876, 426] width 121 height 33
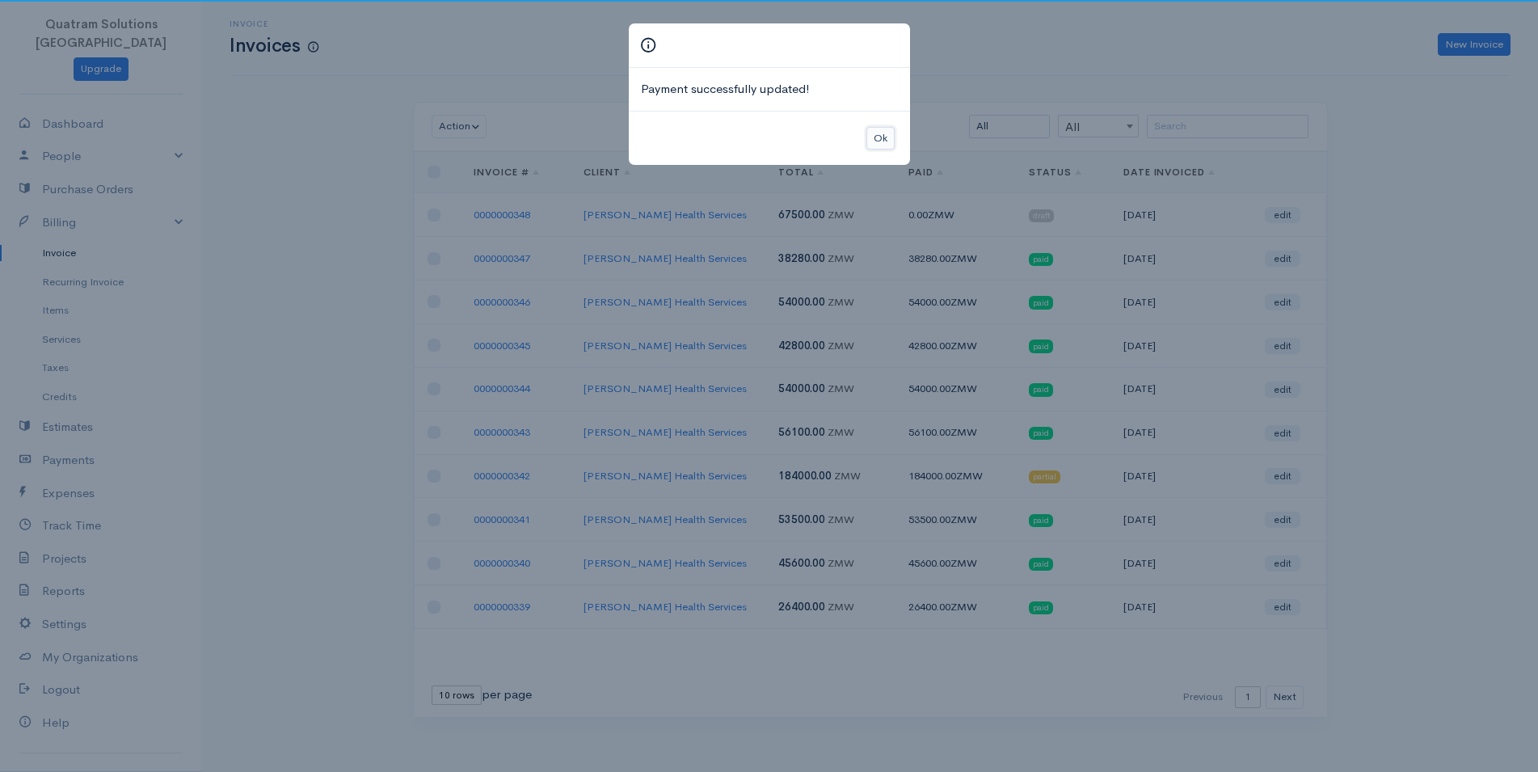
click at [881, 132] on button "Ok" at bounding box center [880, 138] width 28 height 23
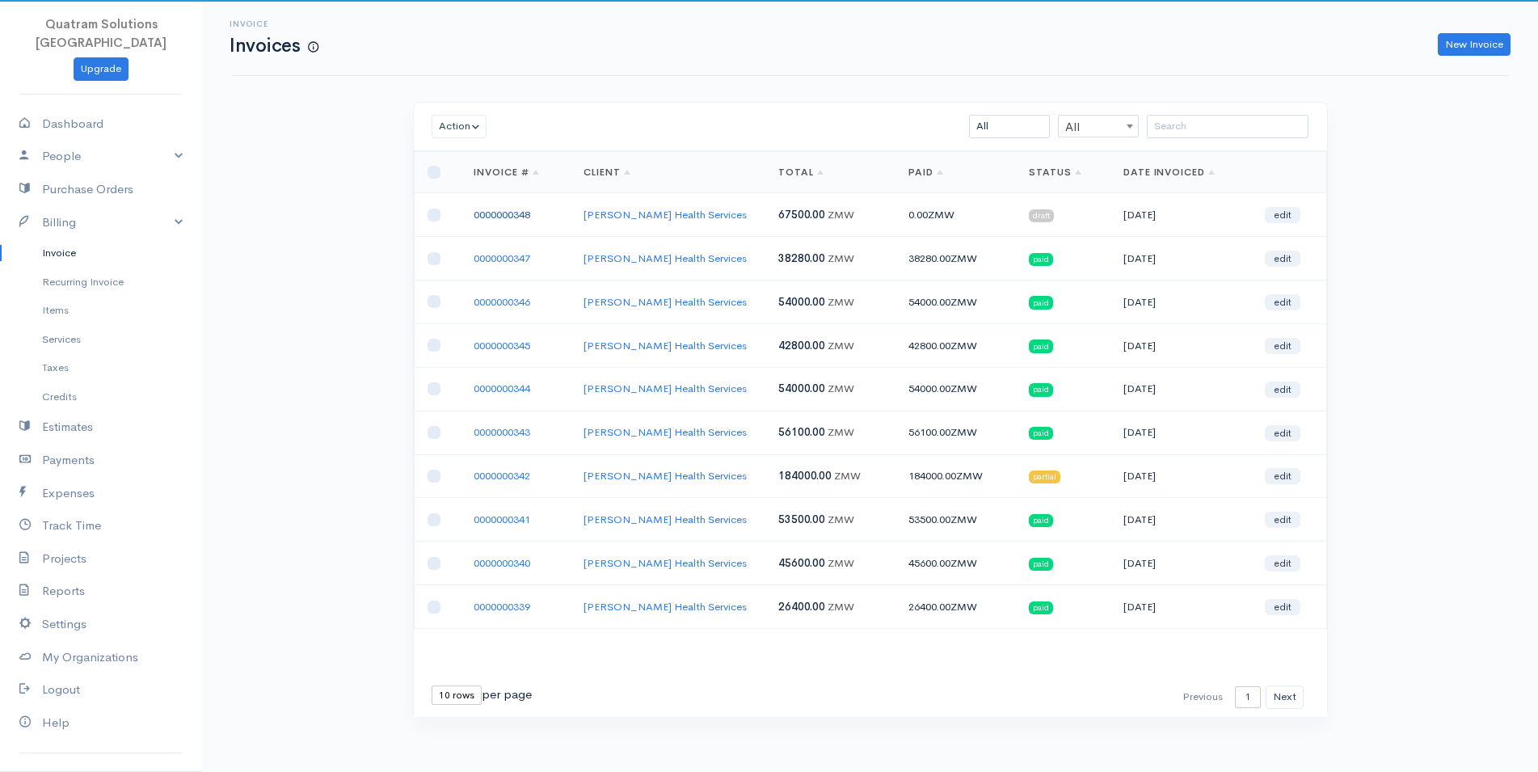
click at [494, 209] on link "0000000348" at bounding box center [502, 215] width 57 height 14
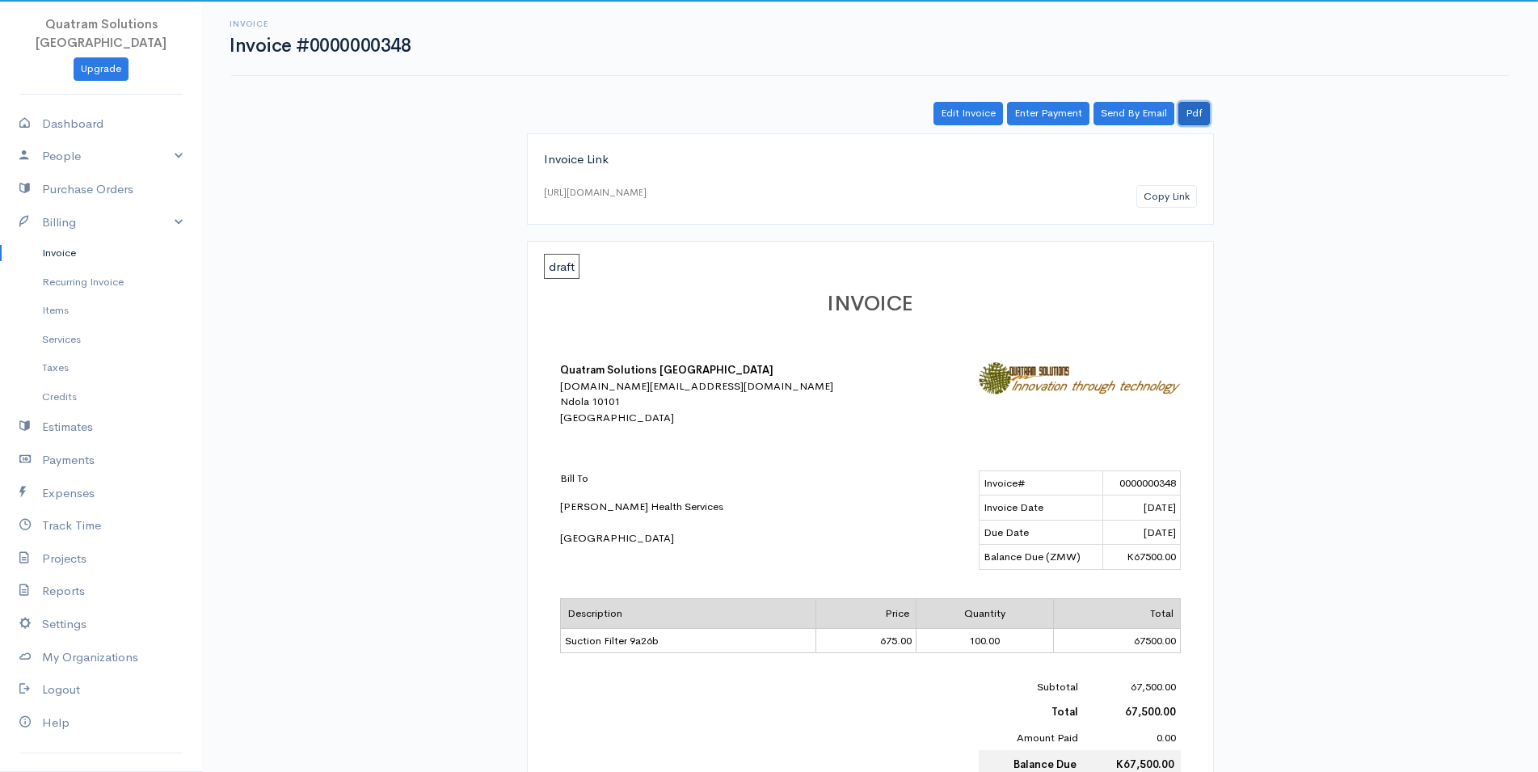
click at [1201, 116] on link "Pdf" at bounding box center [1194, 113] width 32 height 23
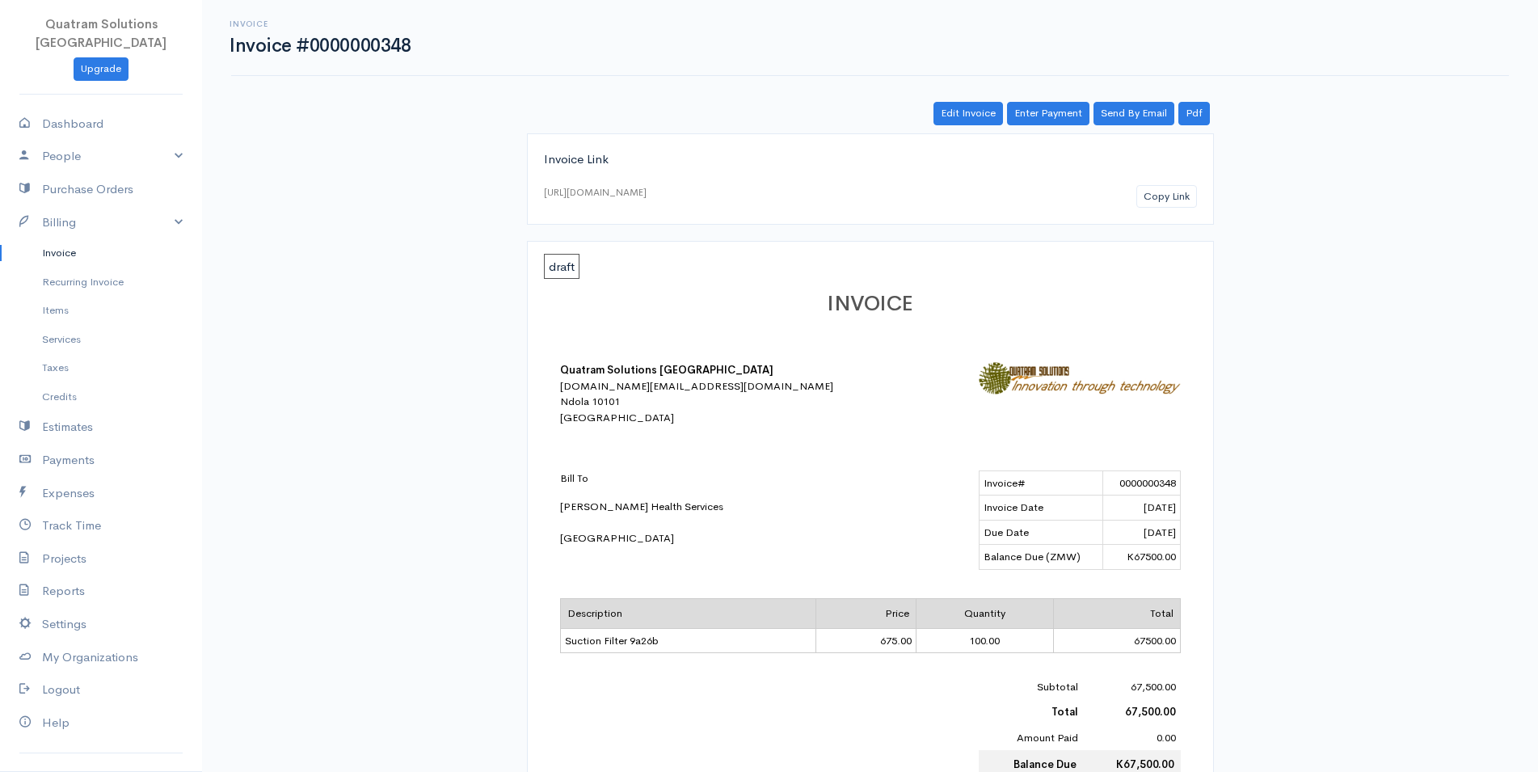
click at [61, 238] on link "Invoice" at bounding box center [101, 252] width 202 height 29
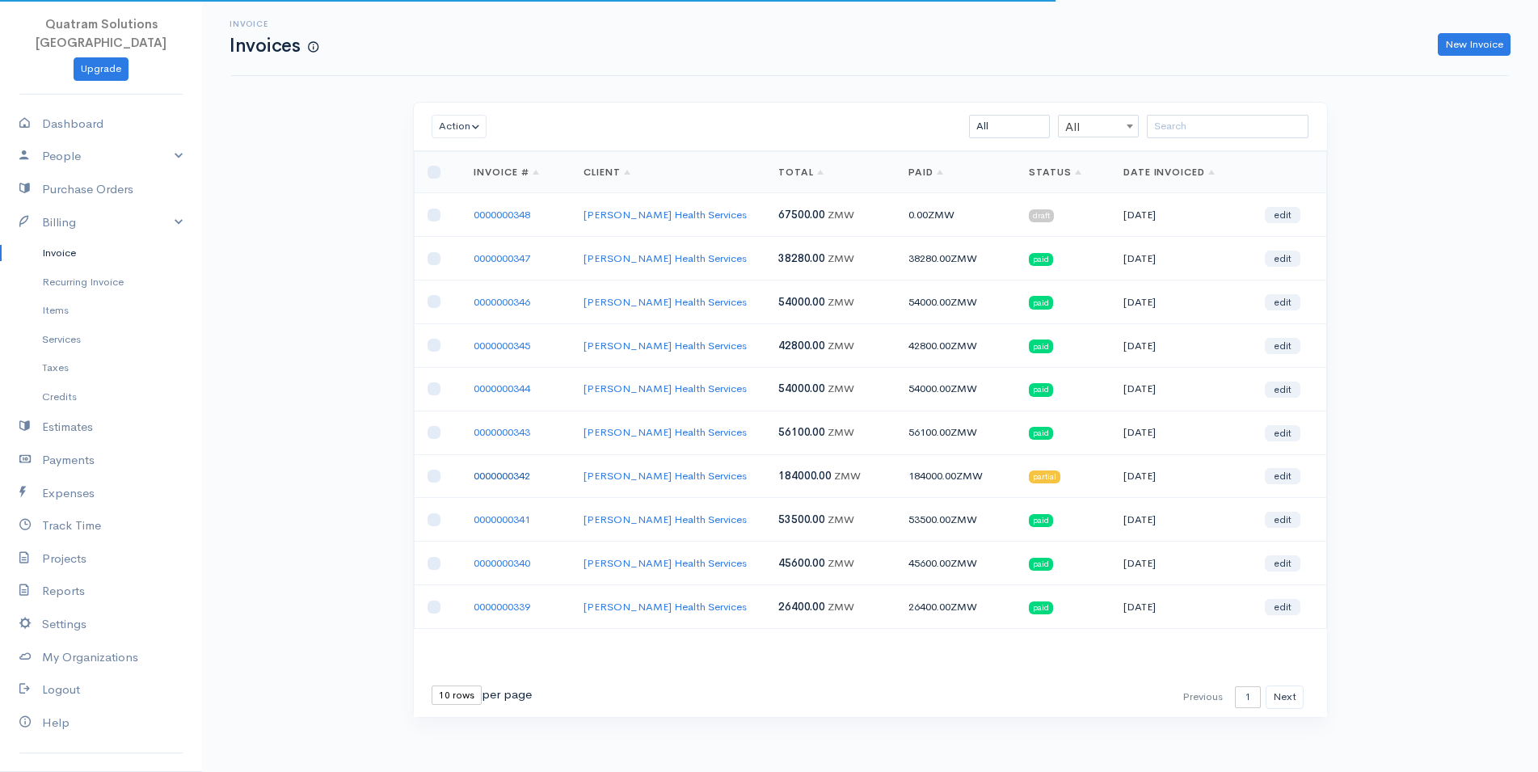
click at [517, 478] on link "0000000342" at bounding box center [502, 476] width 57 height 14
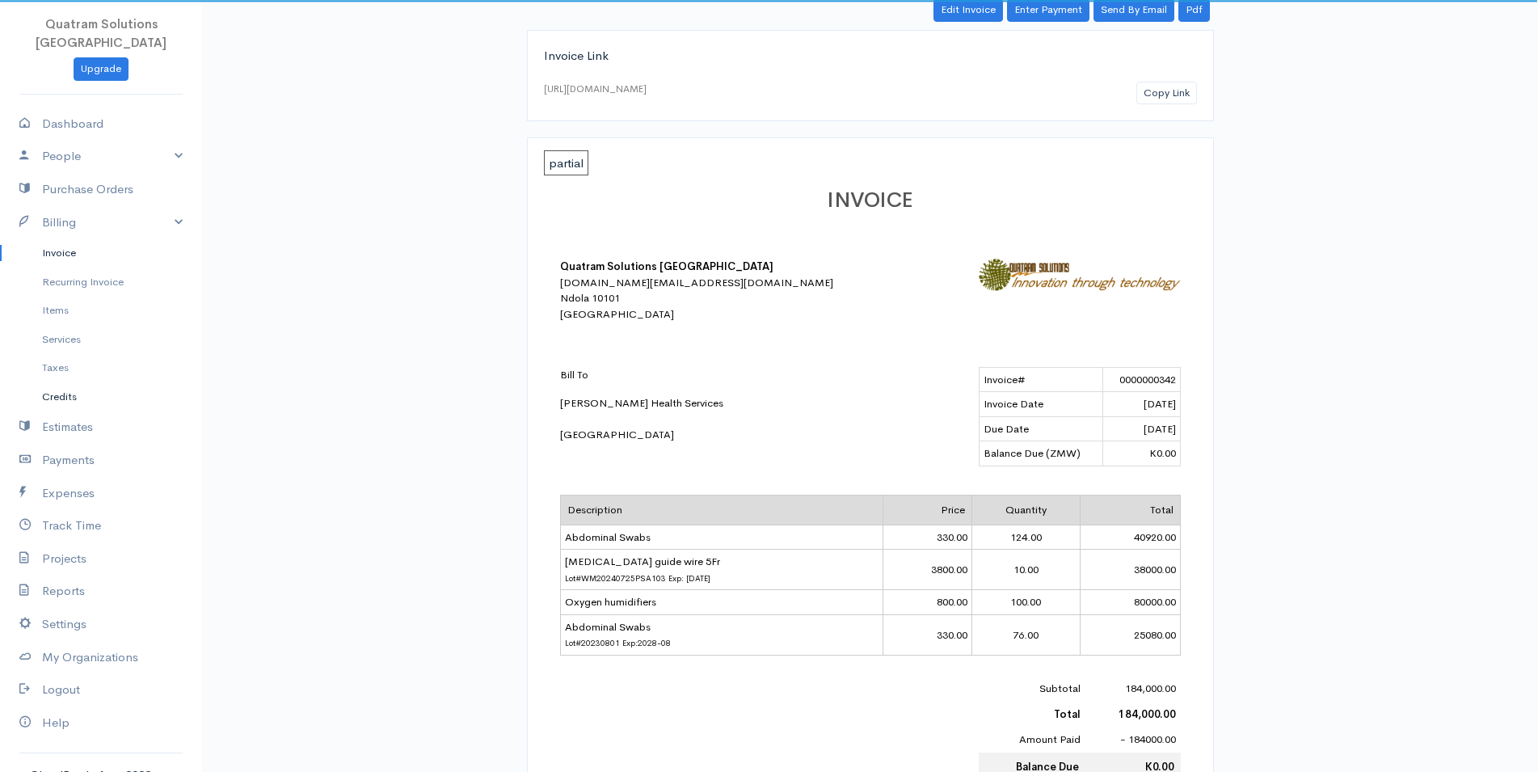
scroll to position [13, 0]
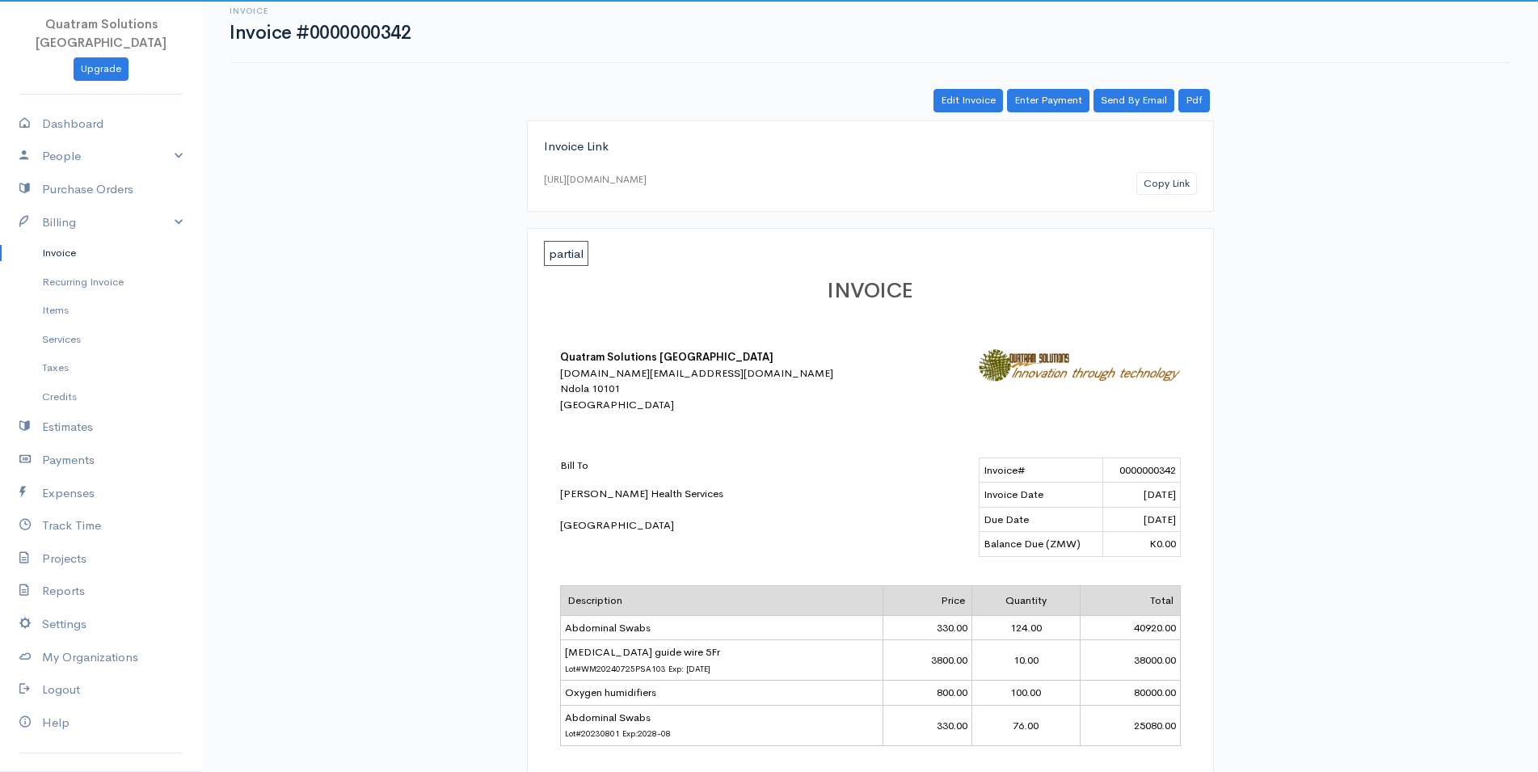
click at [61, 238] on link "Invoice" at bounding box center [101, 252] width 202 height 29
